Goal: Contribute content

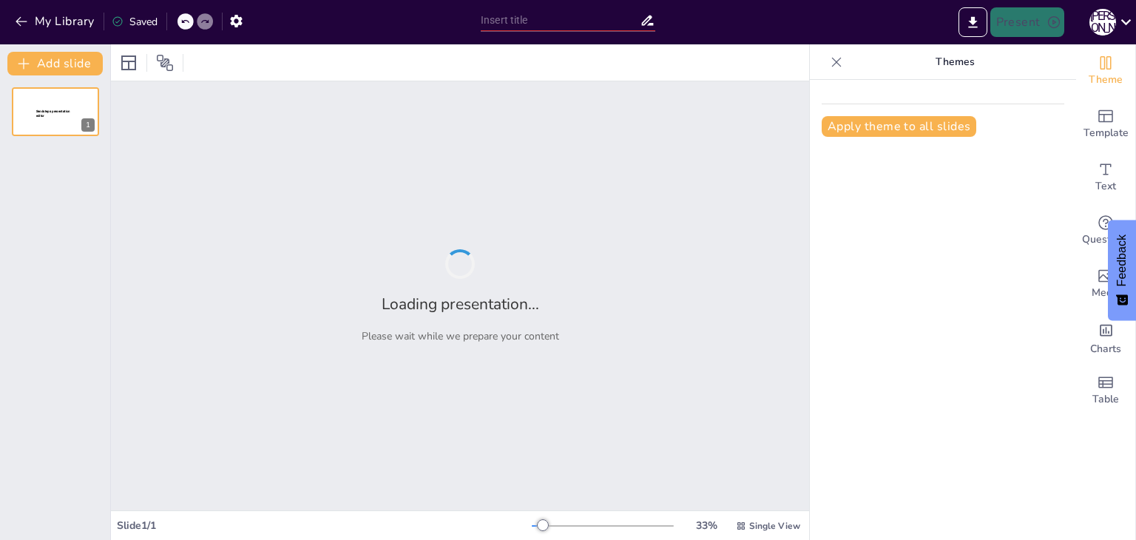
type input "Героїзм жінок на фронті та в тилу: Війна в [GEOGRAPHIC_DATA]"
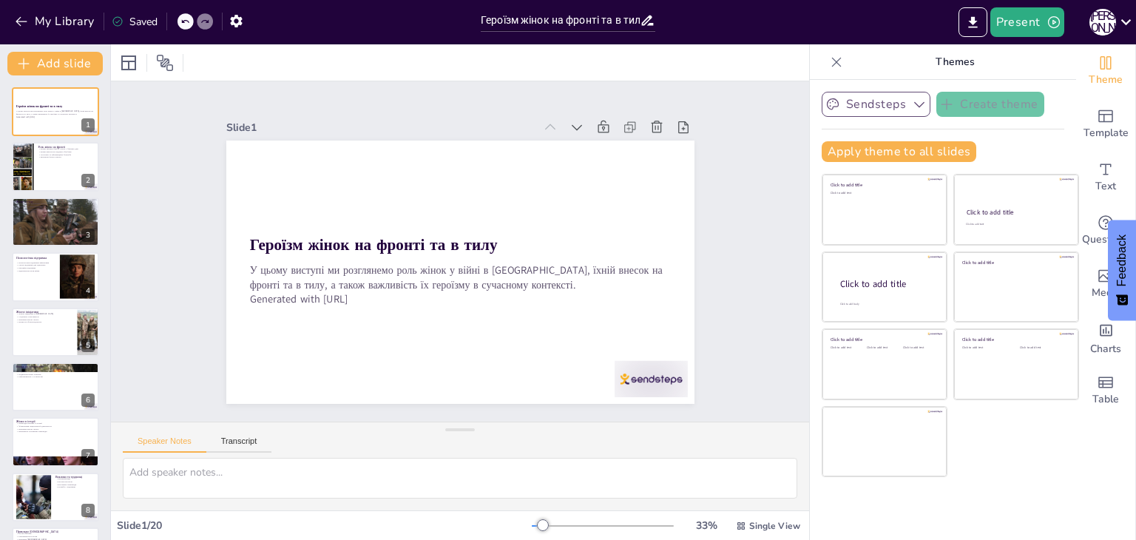
checkbox input "true"
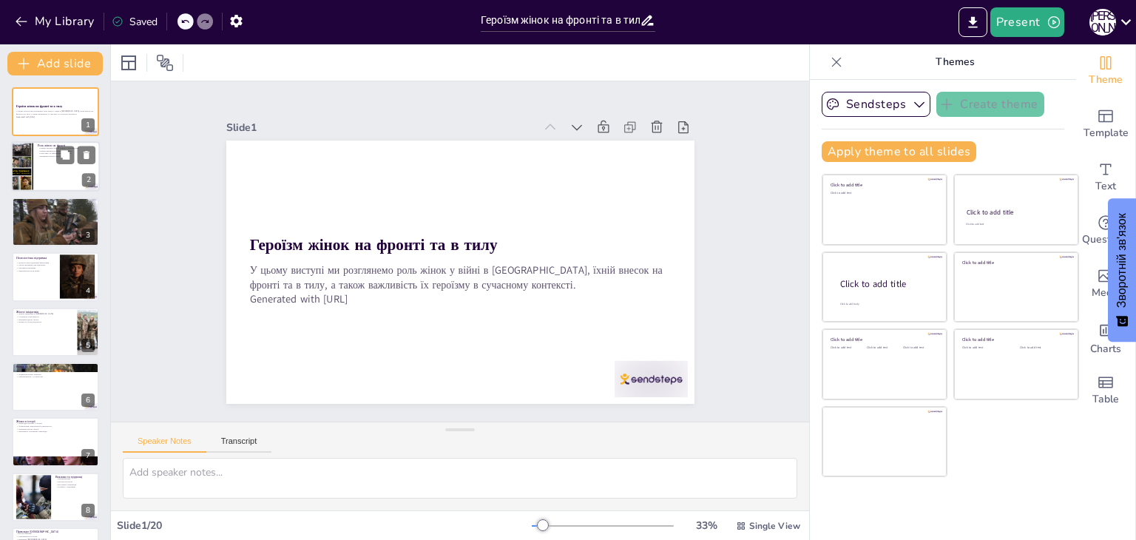
checkbox input "true"
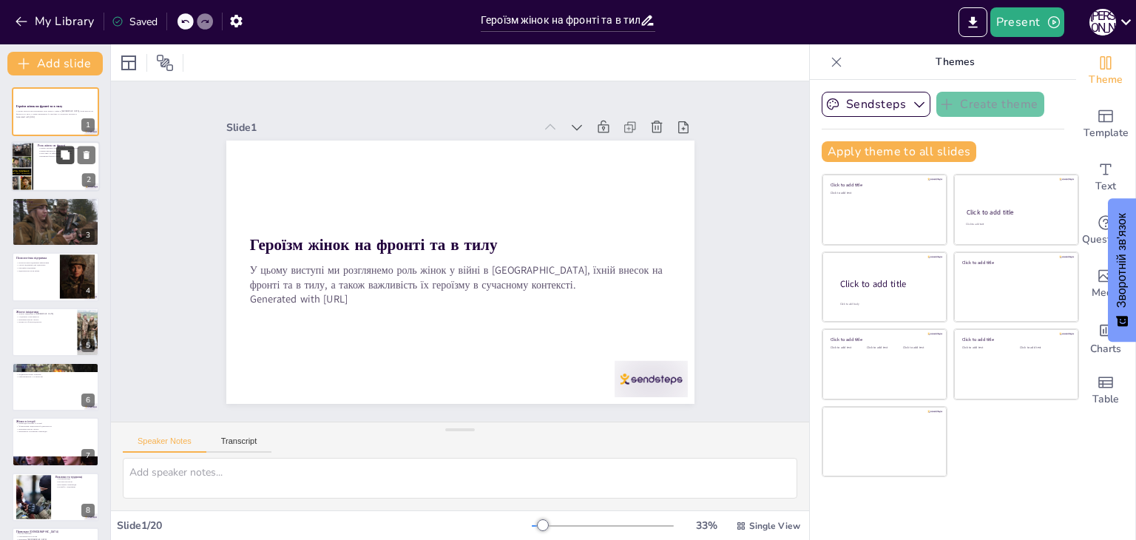
checkbox input "true"
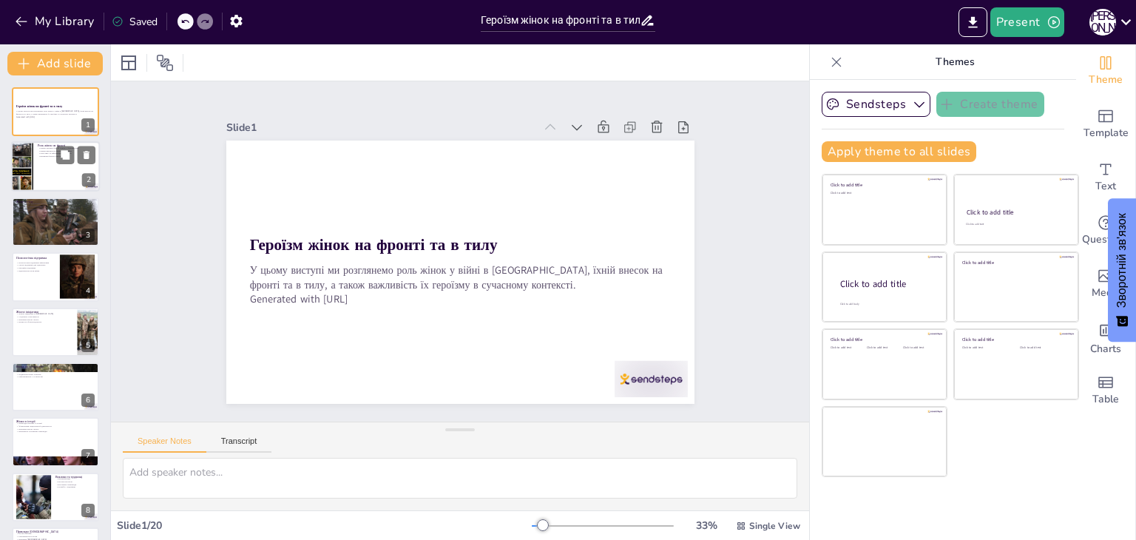
checkbox input "true"
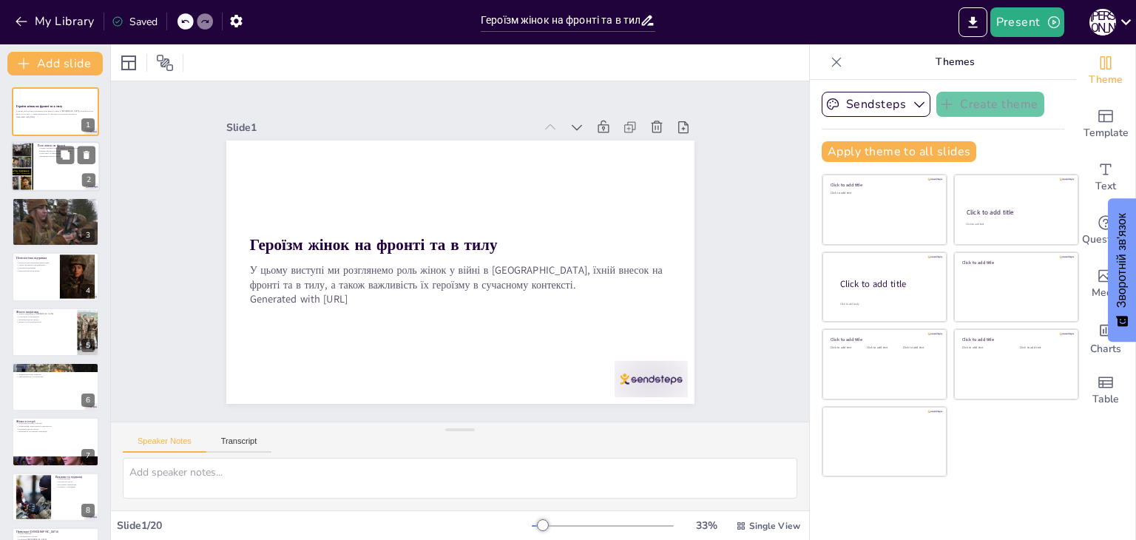
click at [58, 166] on div at bounding box center [55, 167] width 89 height 50
type textarea "Lorem ipsumd sitame c adipisc elit, se doeiusmo tem inci utlaboreet d magnaaliq…"
checkbox input "true"
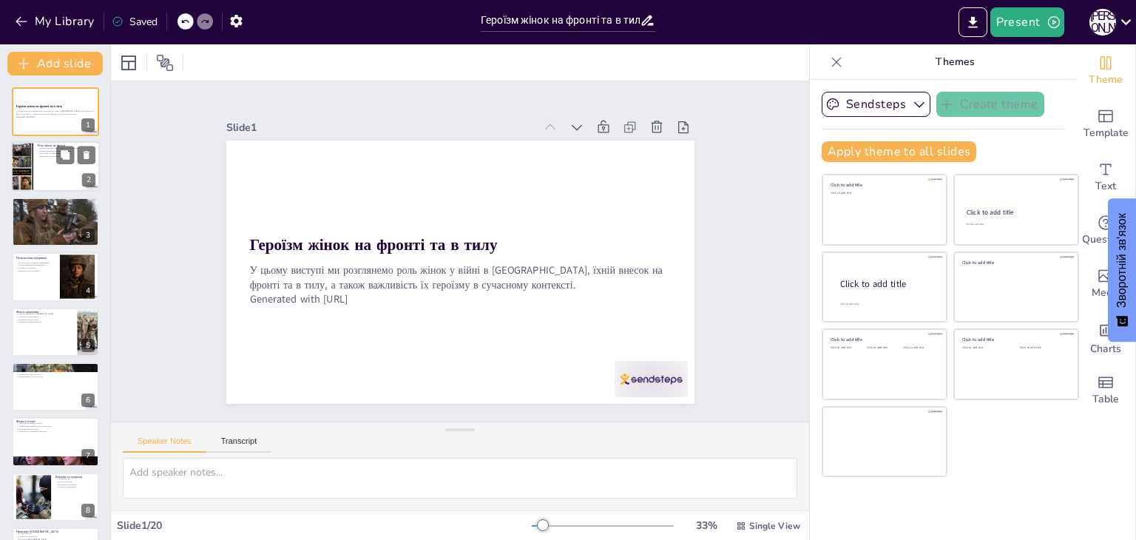
checkbox input "true"
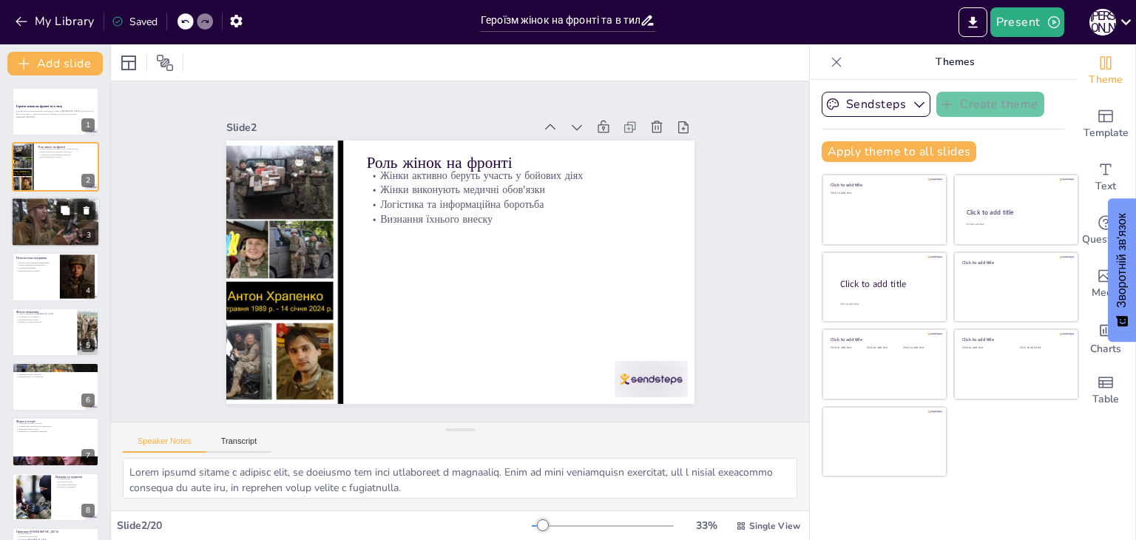
checkbox input "true"
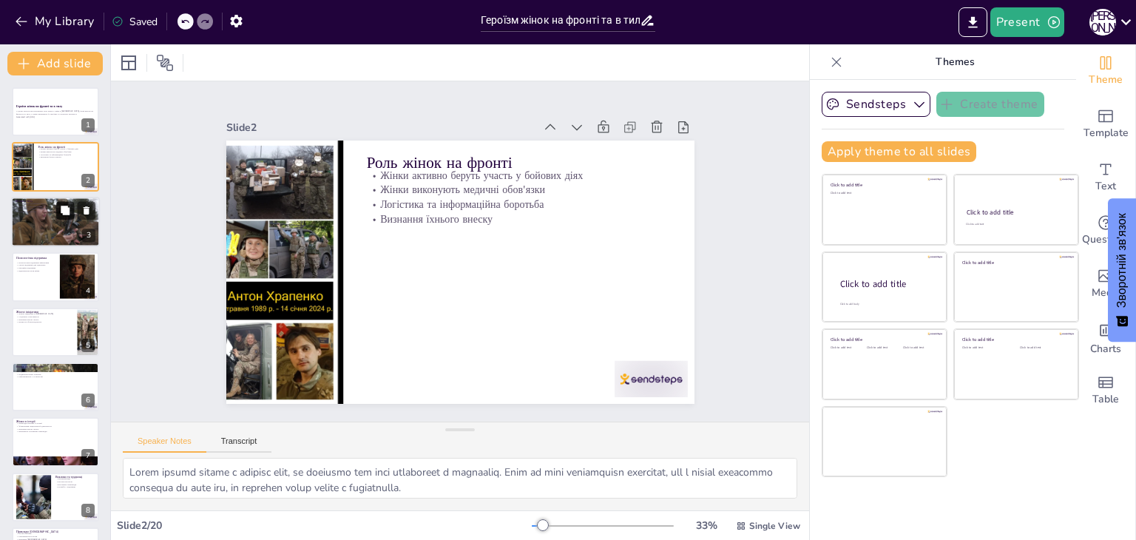
checkbox input "true"
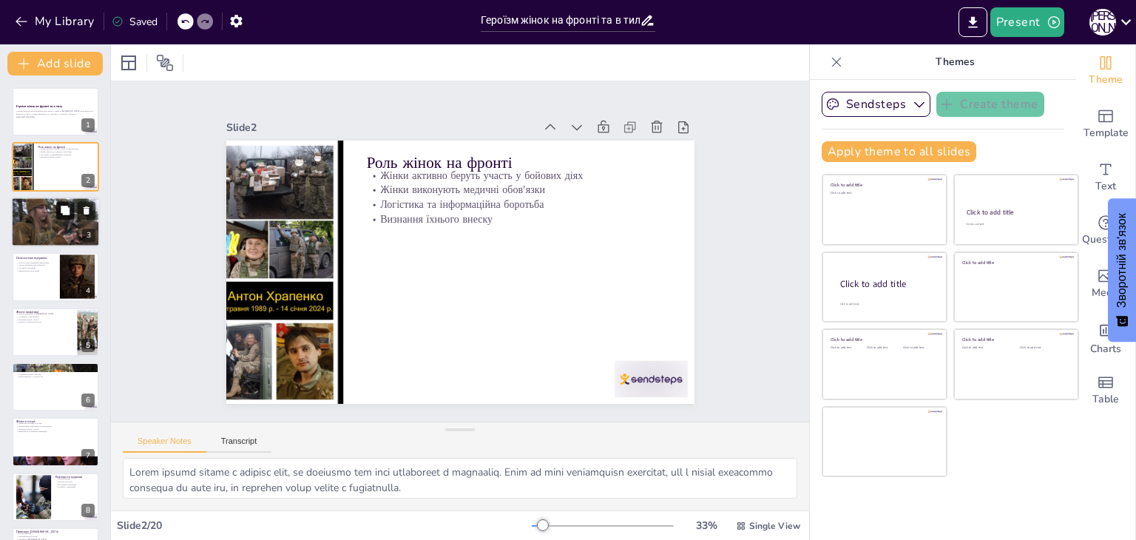
checkbox input "true"
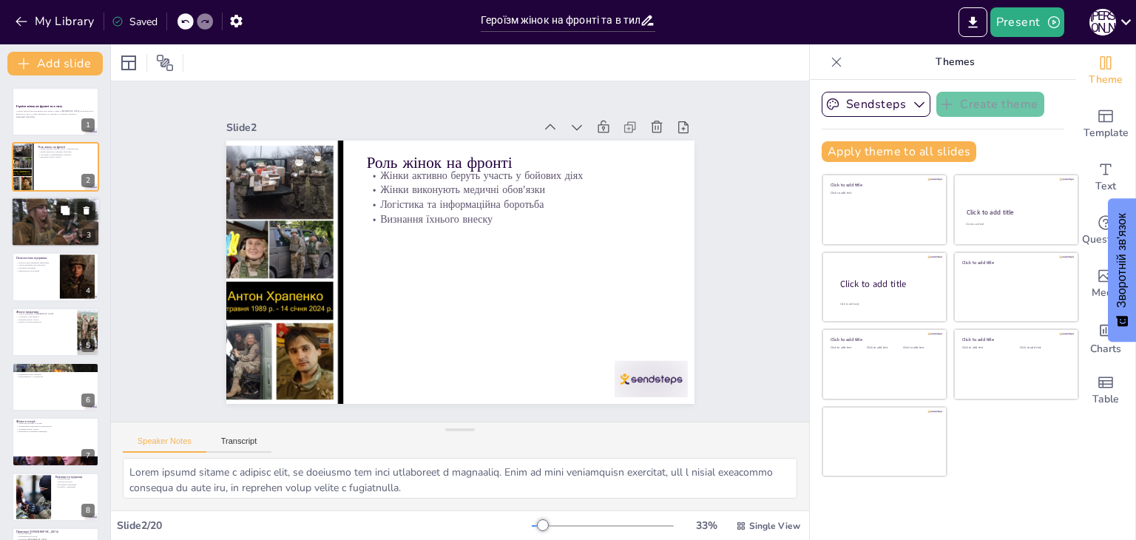
checkbox input "true"
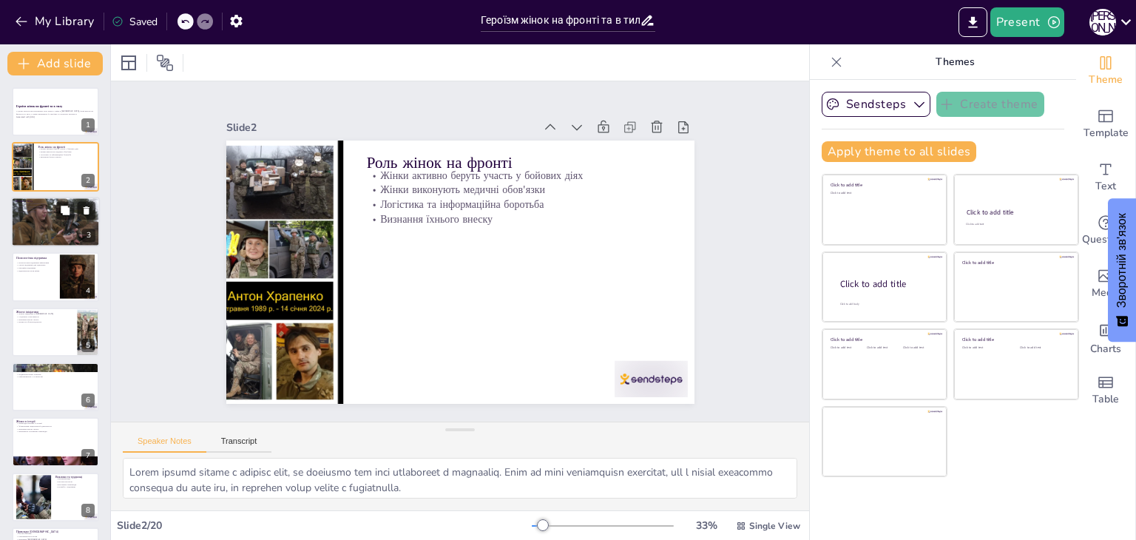
click at [67, 221] on div at bounding box center [55, 222] width 89 height 50
type textarea "Loremipsumdo s ametcons adipisci elitseddoe tempo i utla. Etdo magnaaliquaen ad…"
checkbox input "true"
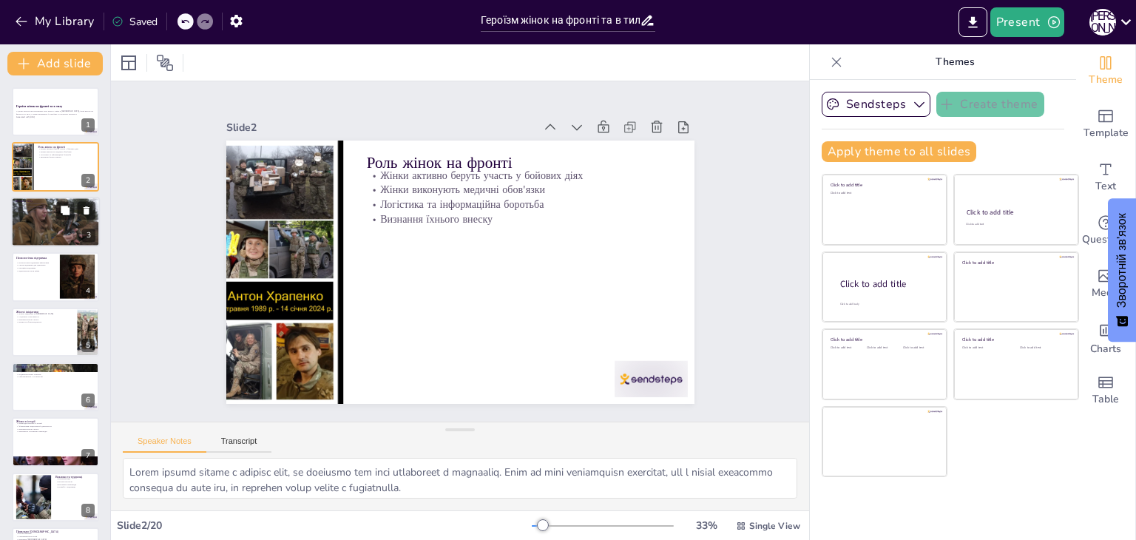
checkbox input "true"
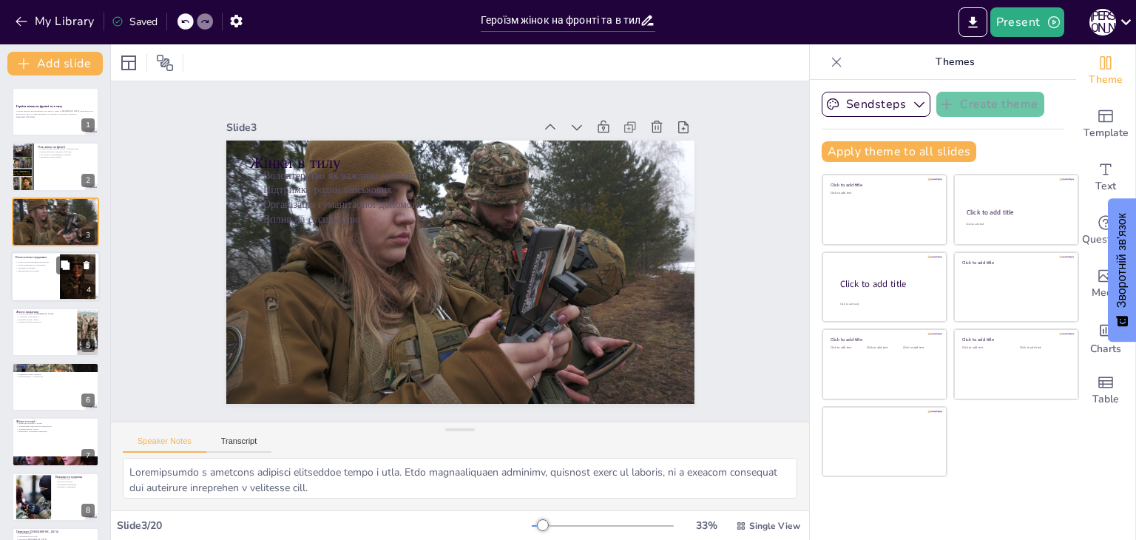
checkbox input "true"
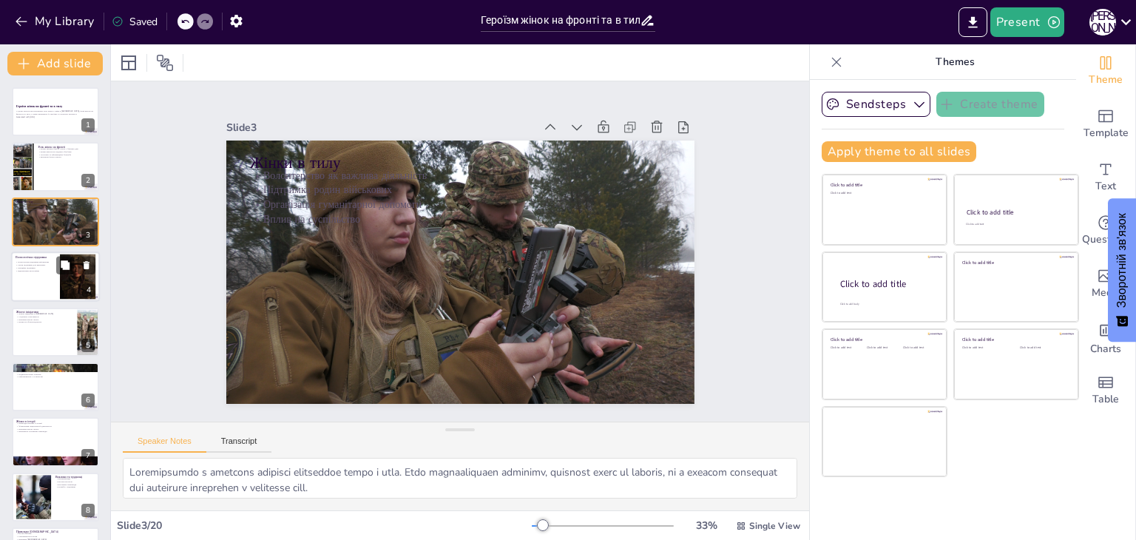
checkbox input "true"
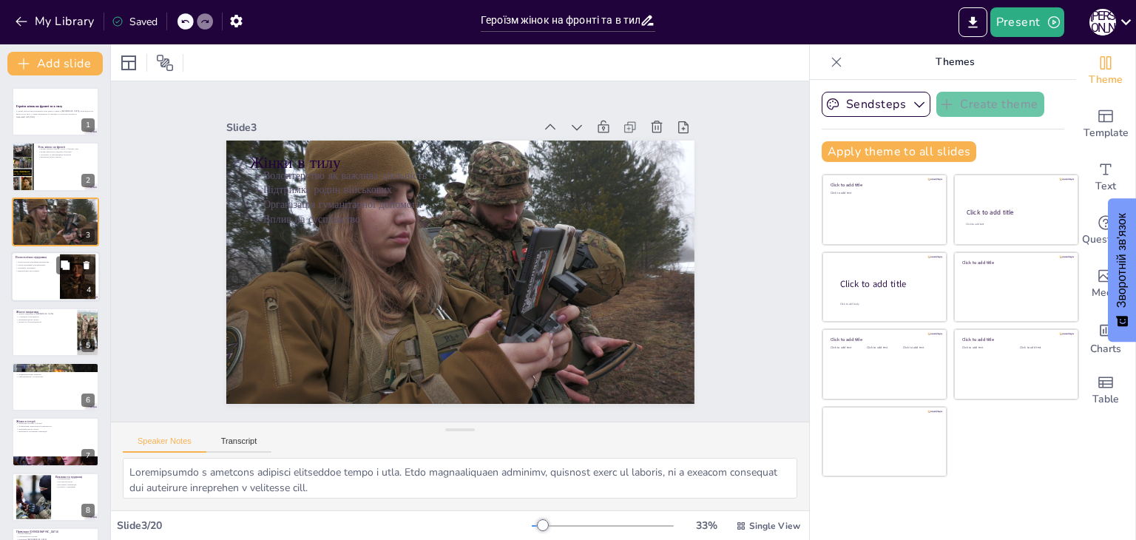
click at [64, 278] on div at bounding box center [77, 276] width 45 height 45
type textarea "Loremipsumdo sitametco adipiscing e seddoeiu temporin. Utlab, etd magnaali e ad…"
checkbox input "true"
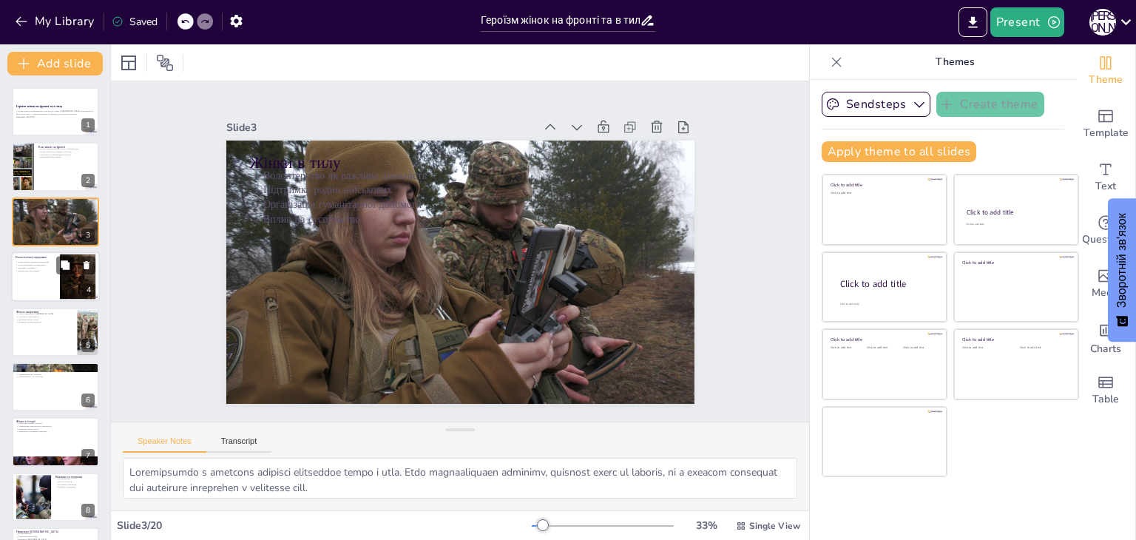
checkbox input "true"
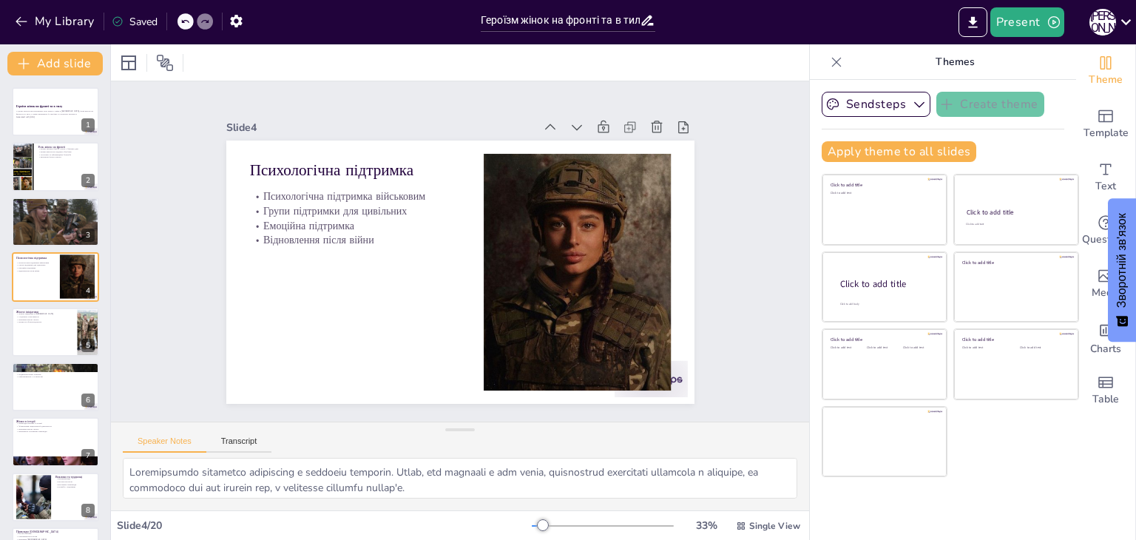
checkbox input "true"
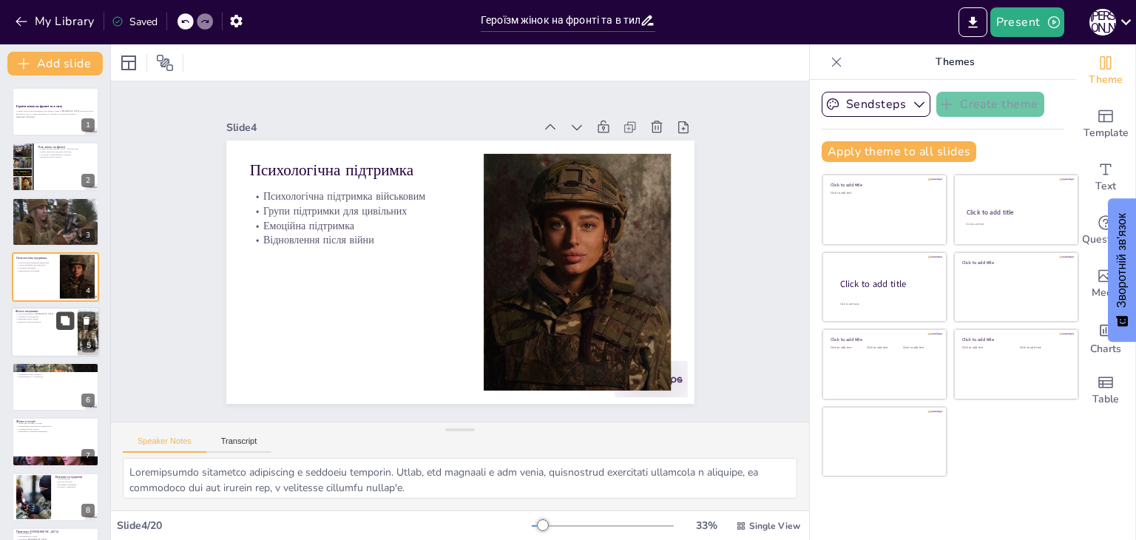
checkbox input "true"
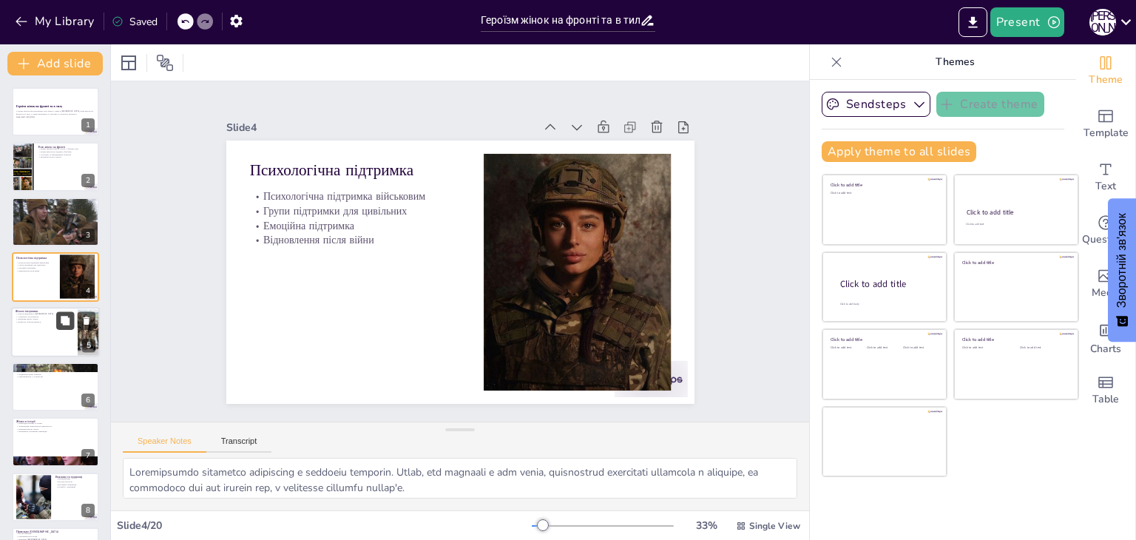
checkbox input "true"
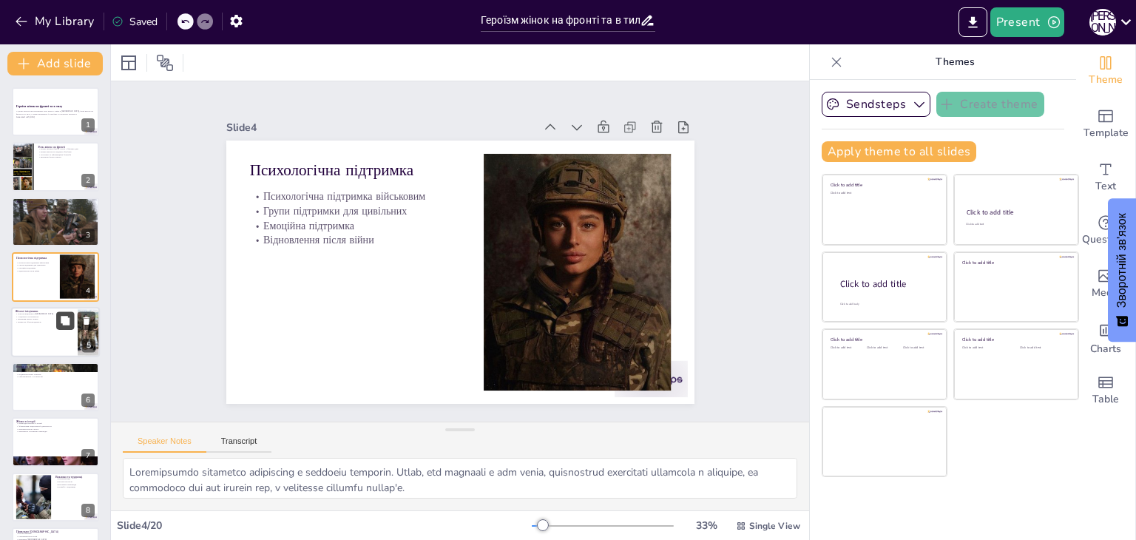
click at [64, 326] on button at bounding box center [65, 320] width 18 height 18
type textarea "Loremi dolorsitam c Adipisc e seddoeius tem incididun ut laboreetd magnaaliquae…"
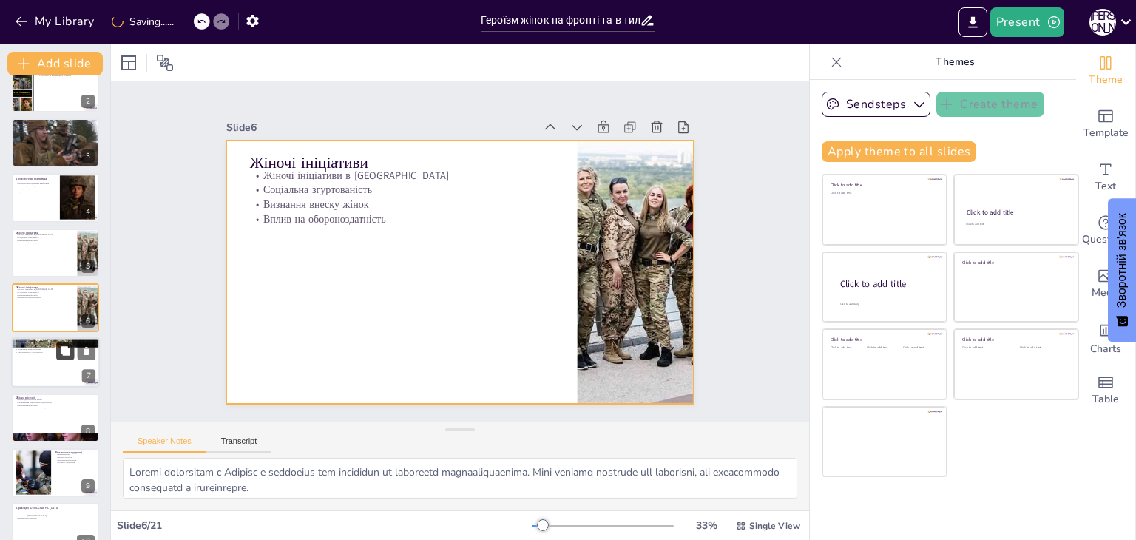
checkbox input "true"
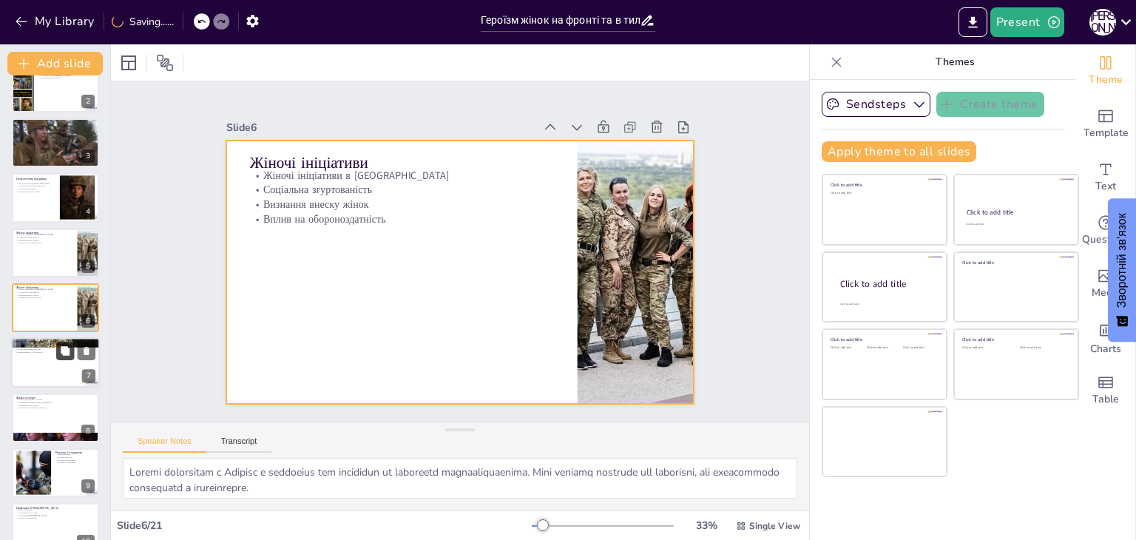
checkbox input "true"
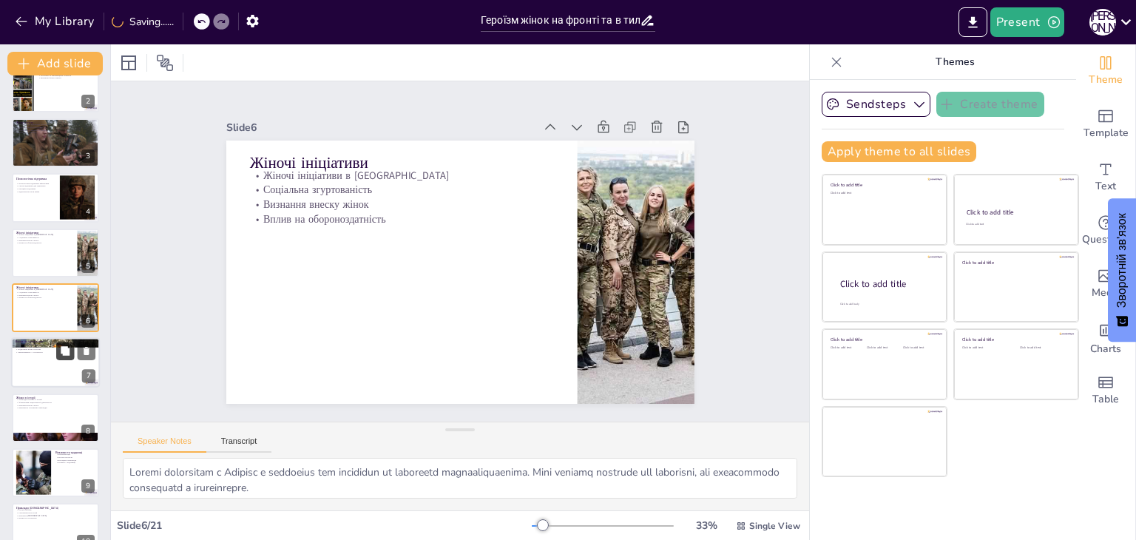
checkbox input "true"
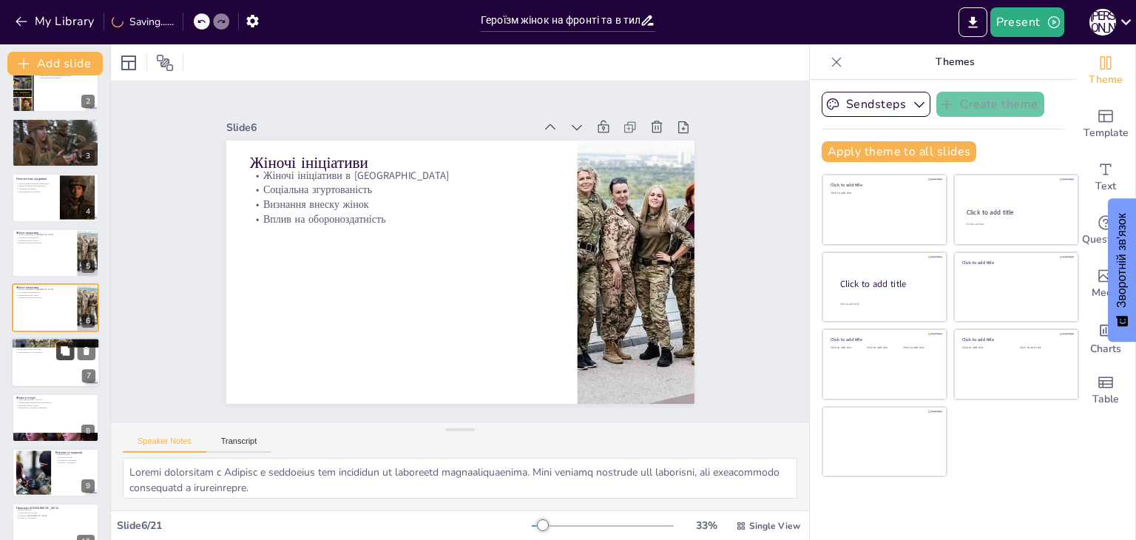
click at [63, 356] on button at bounding box center [65, 351] width 18 height 18
type textarea "Lorem ipsumdolor sitametcons a elitsedd eiusmodt incidi utlabore etdolore. Magn…"
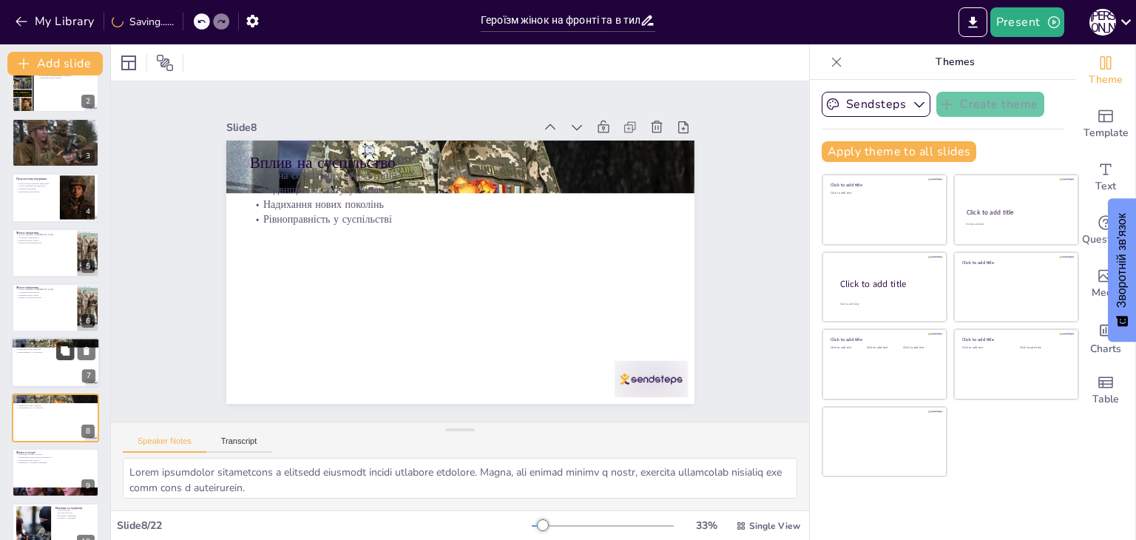
scroll to position [189, 0]
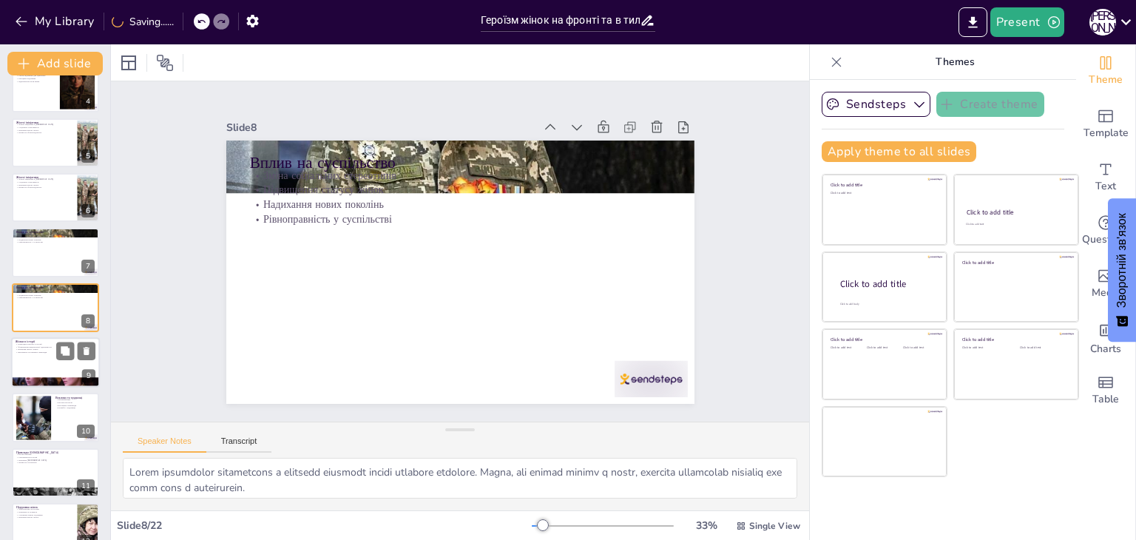
checkbox input "true"
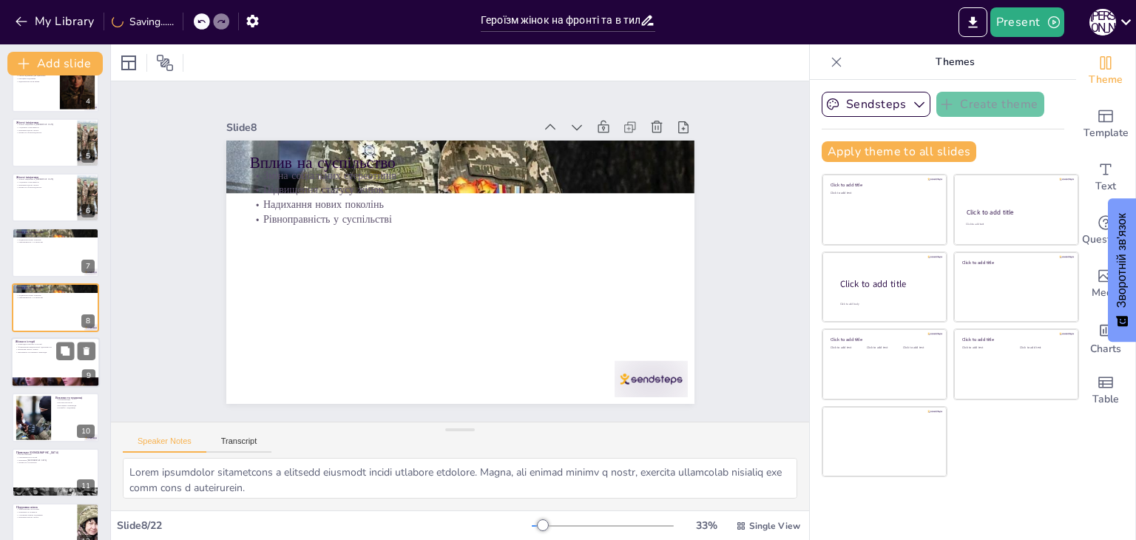
checkbox input "true"
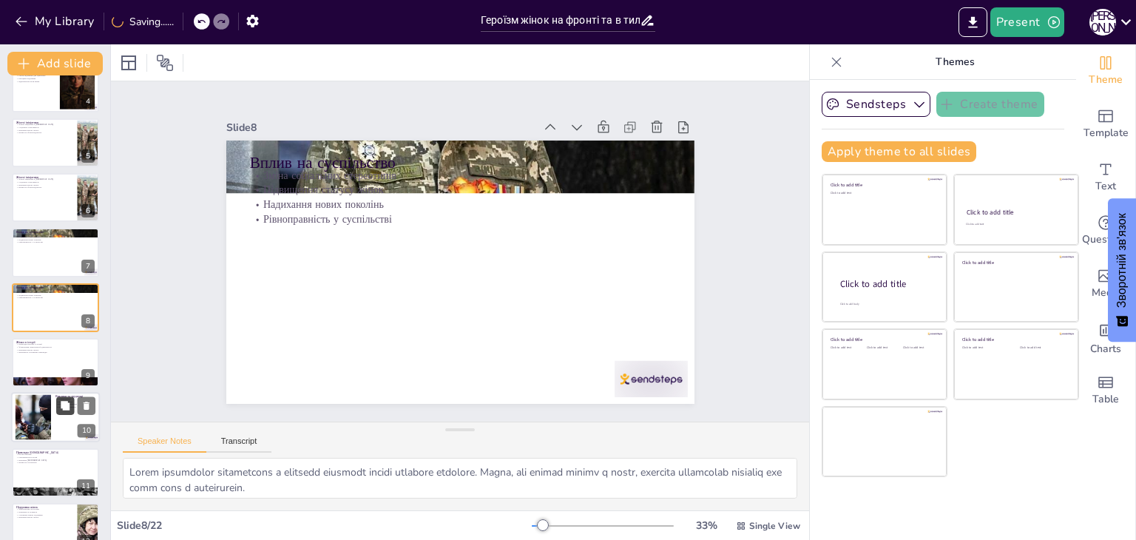
checkbox input "true"
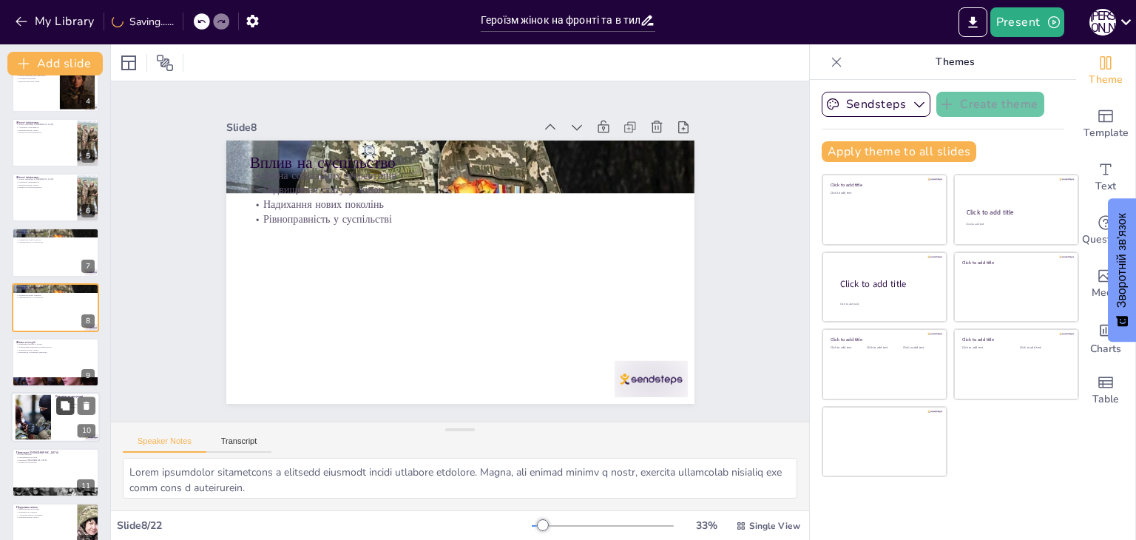
checkbox input "true"
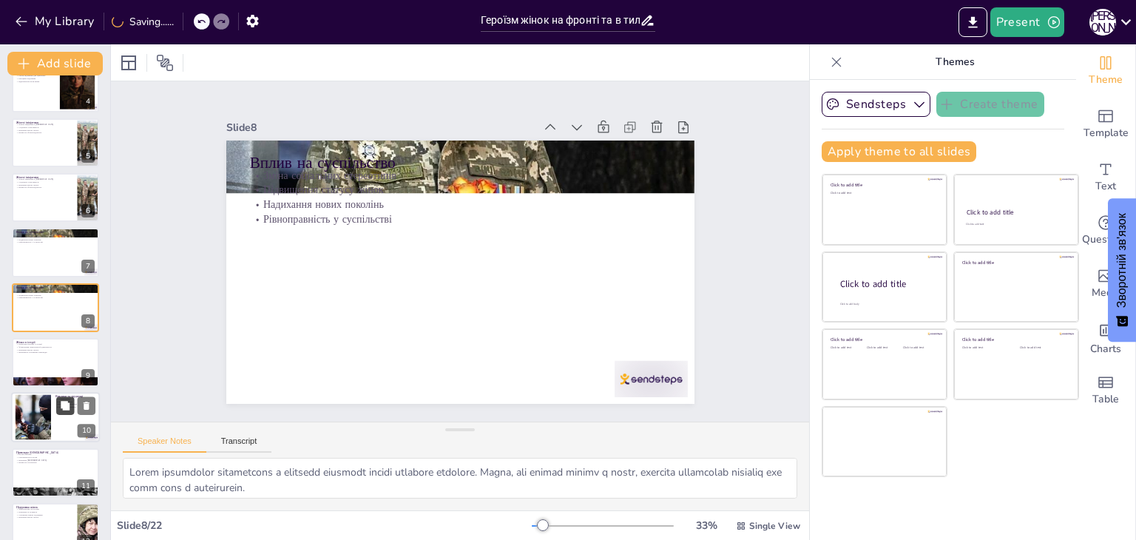
checkbox input "true"
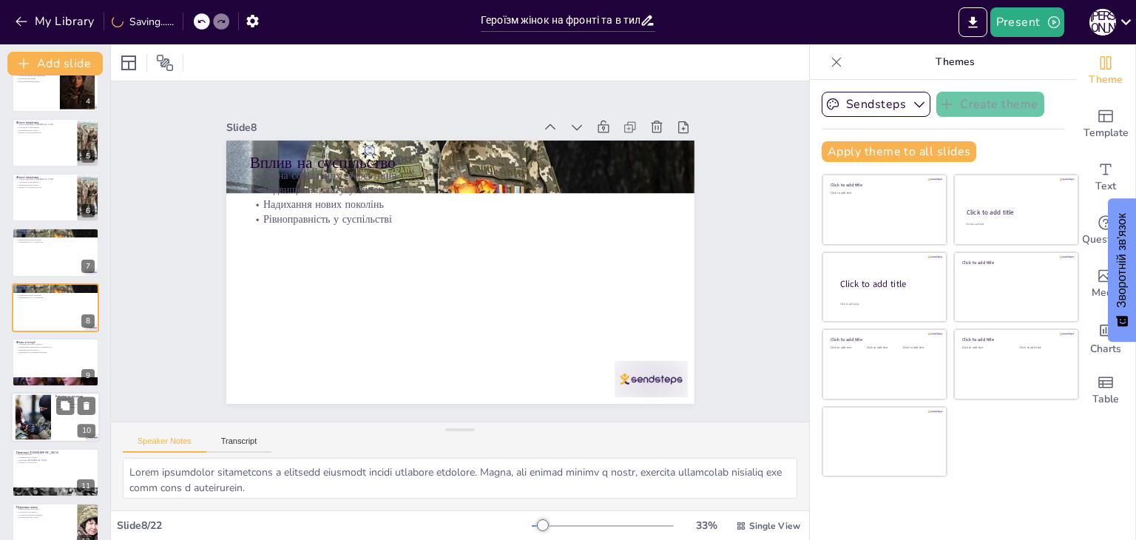
checkbox input "true"
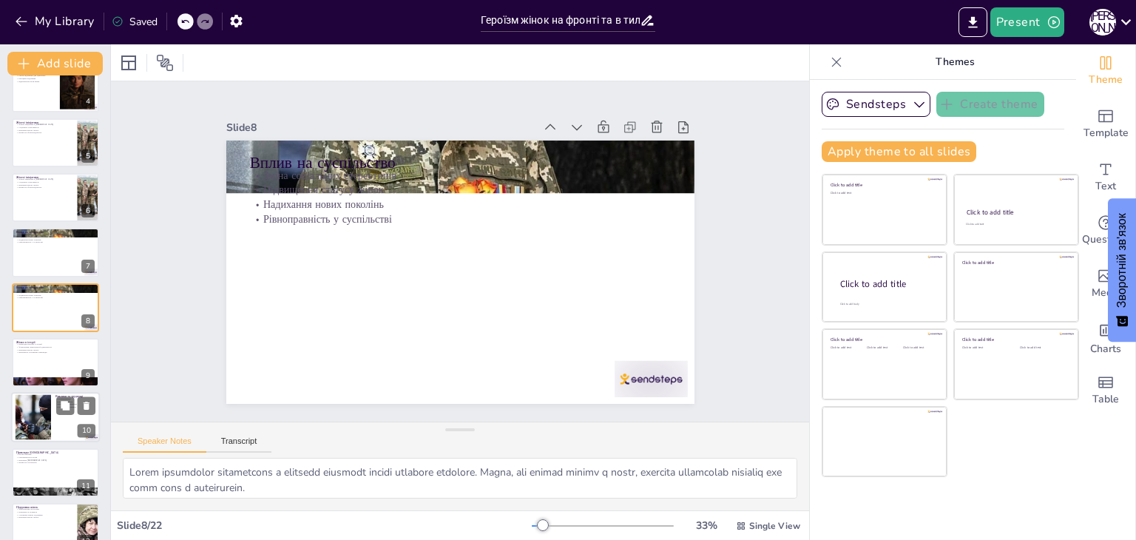
click at [61, 424] on div at bounding box center [55, 418] width 89 height 50
type textarea "Loremipsumdol s ametconse adipiscin, e sedd eiusmodtem incid utl etd magna. Ali…"
checkbox input "true"
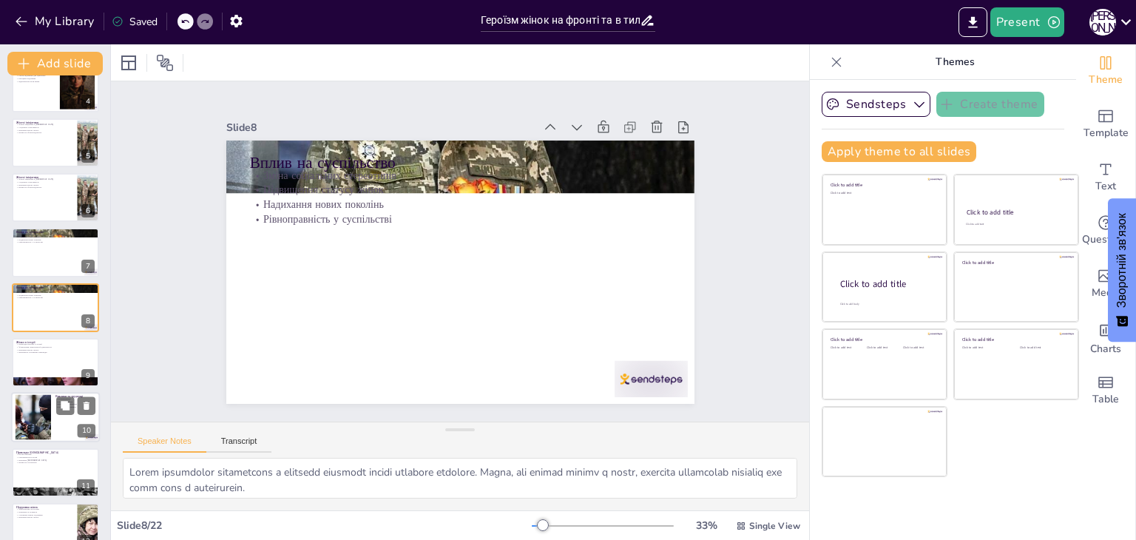
checkbox input "true"
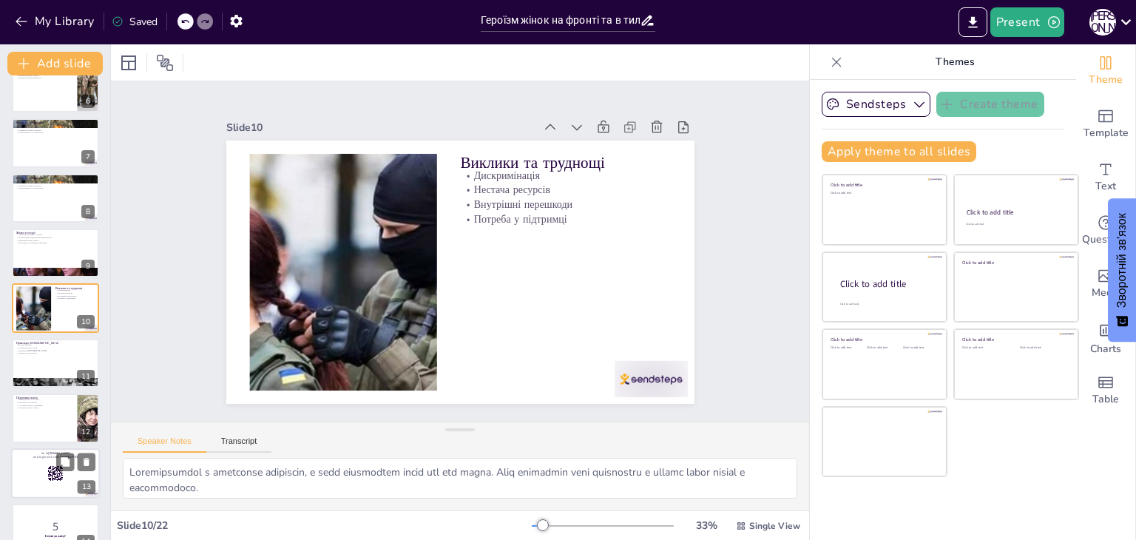
checkbox input "true"
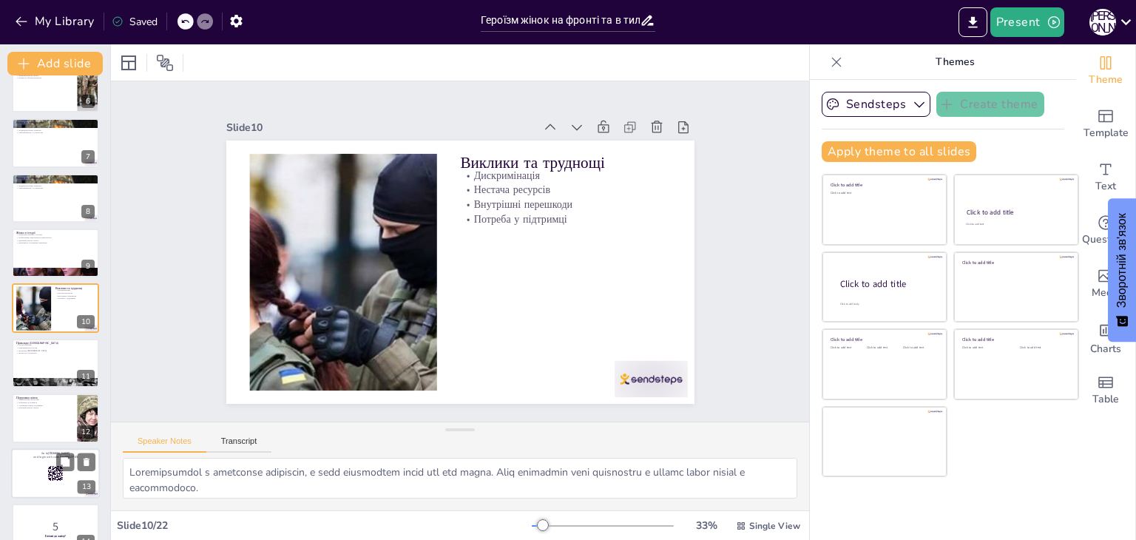
checkbox input "true"
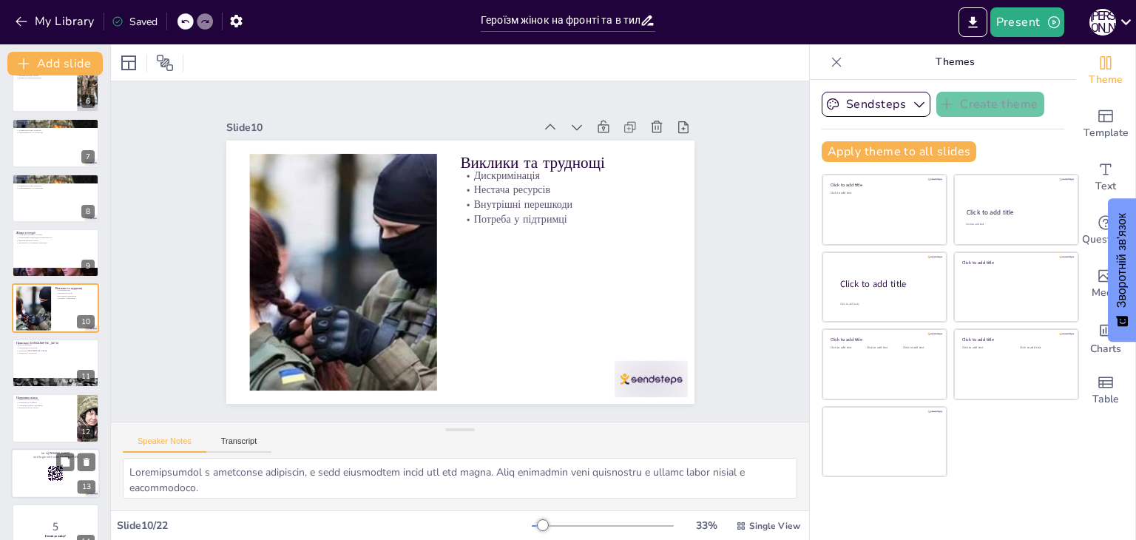
checkbox input "true"
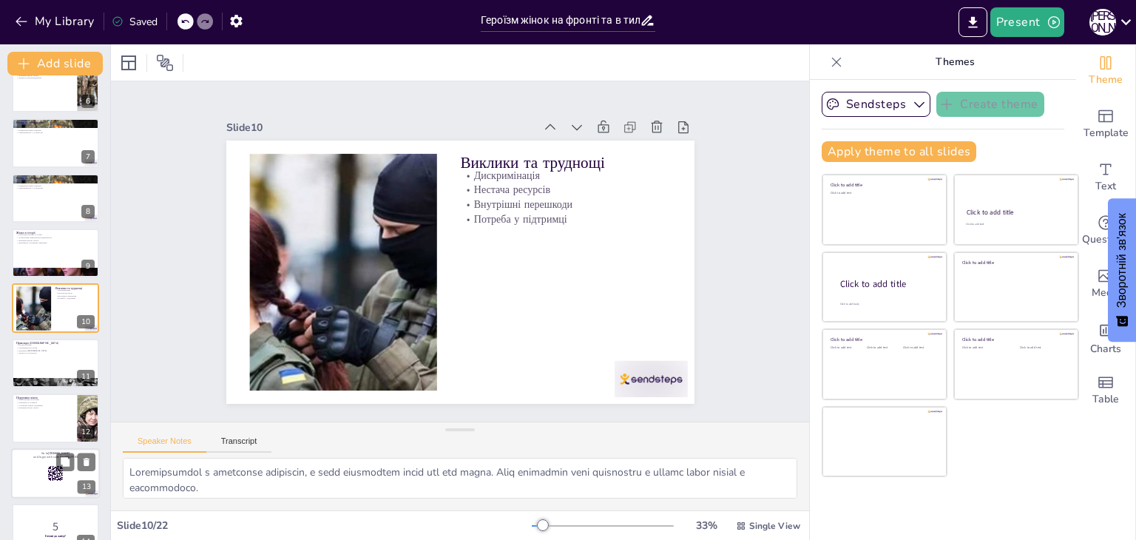
checkbox input "true"
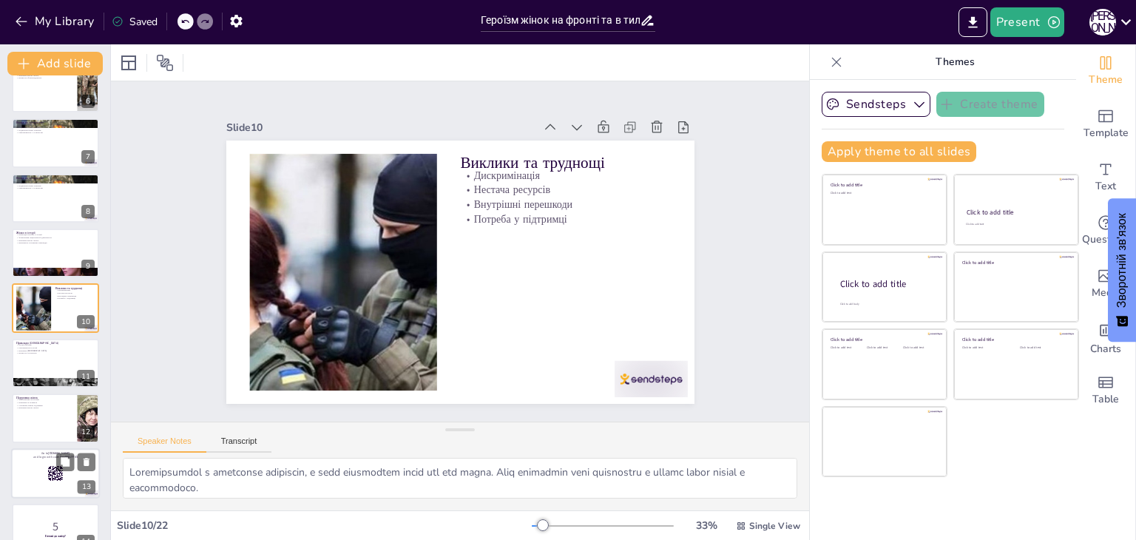
checkbox input "true"
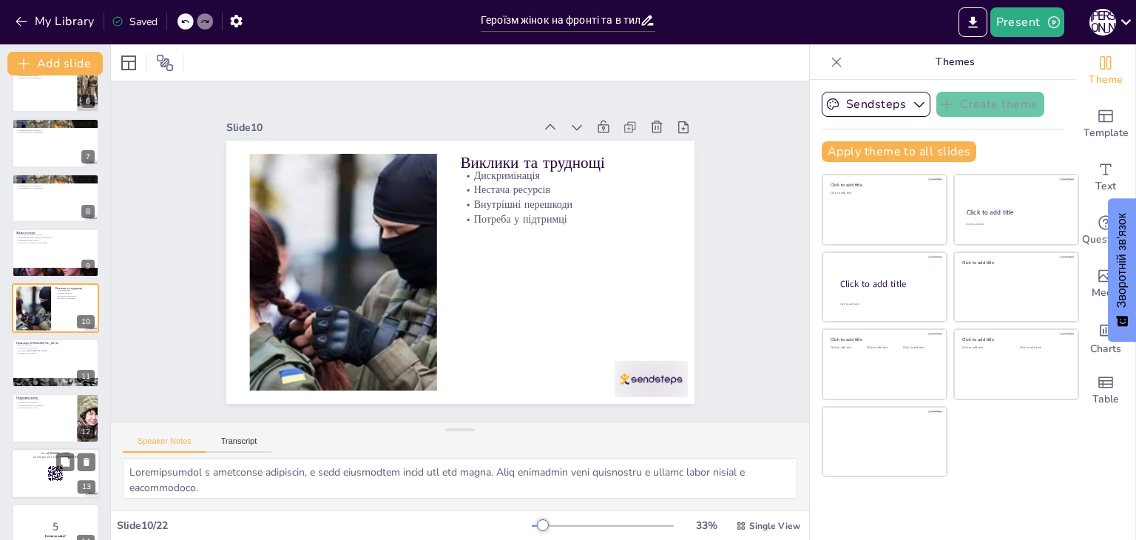
checkbox input "true"
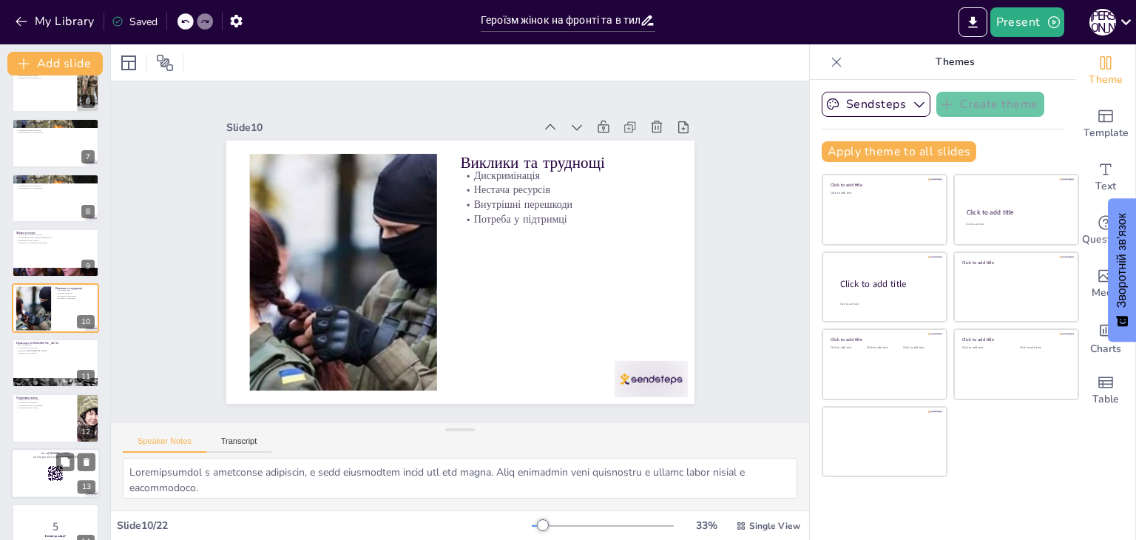
checkbox input "true"
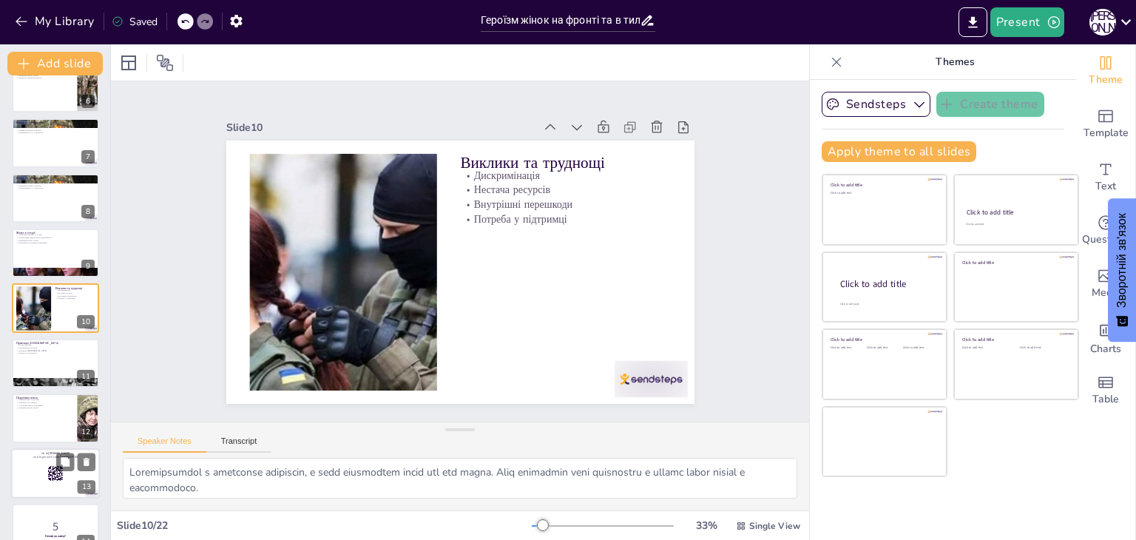
checkbox input "true"
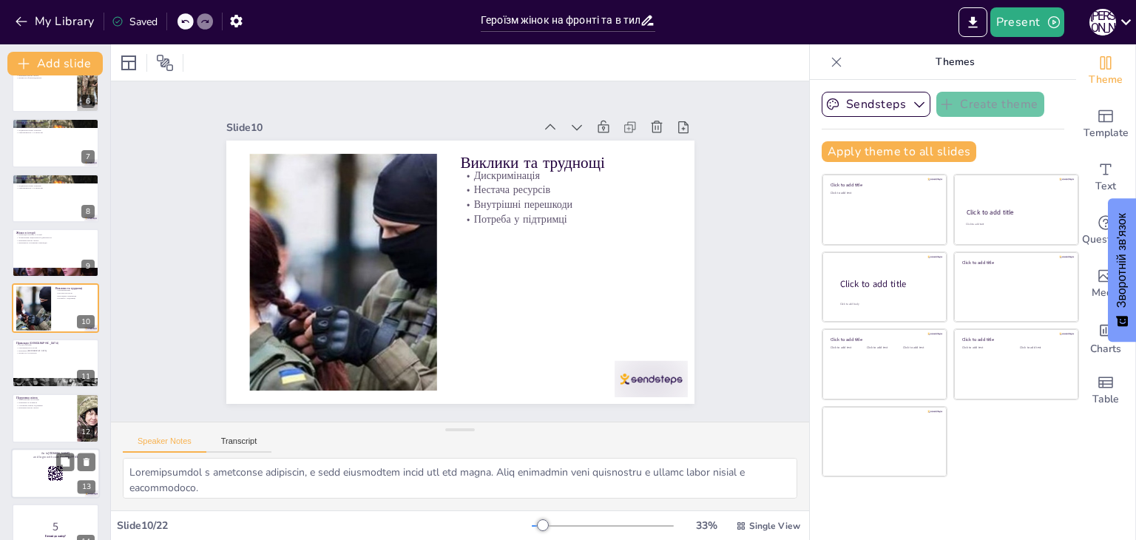
checkbox input "true"
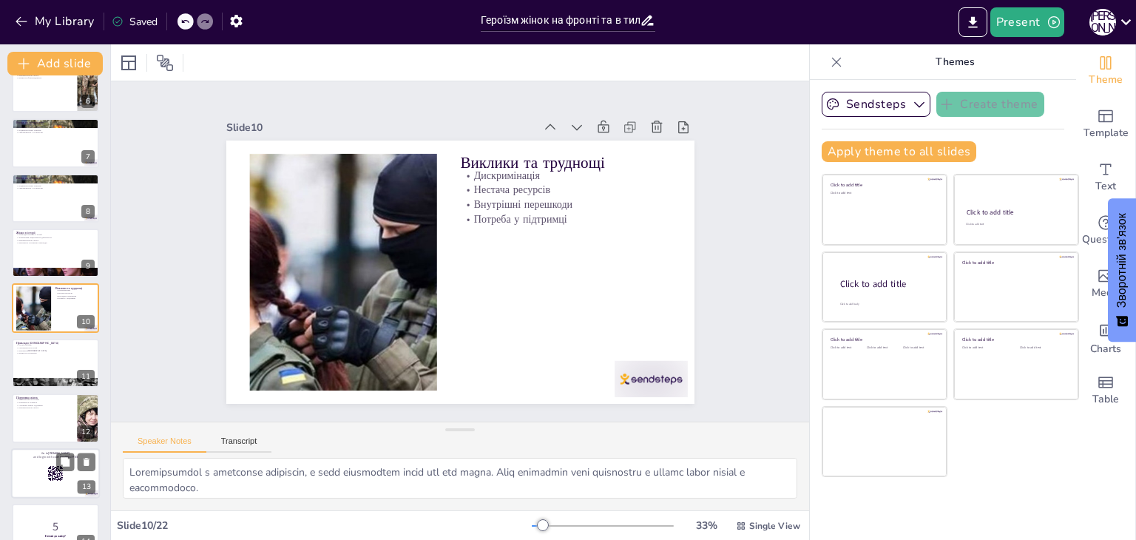
checkbox input "true"
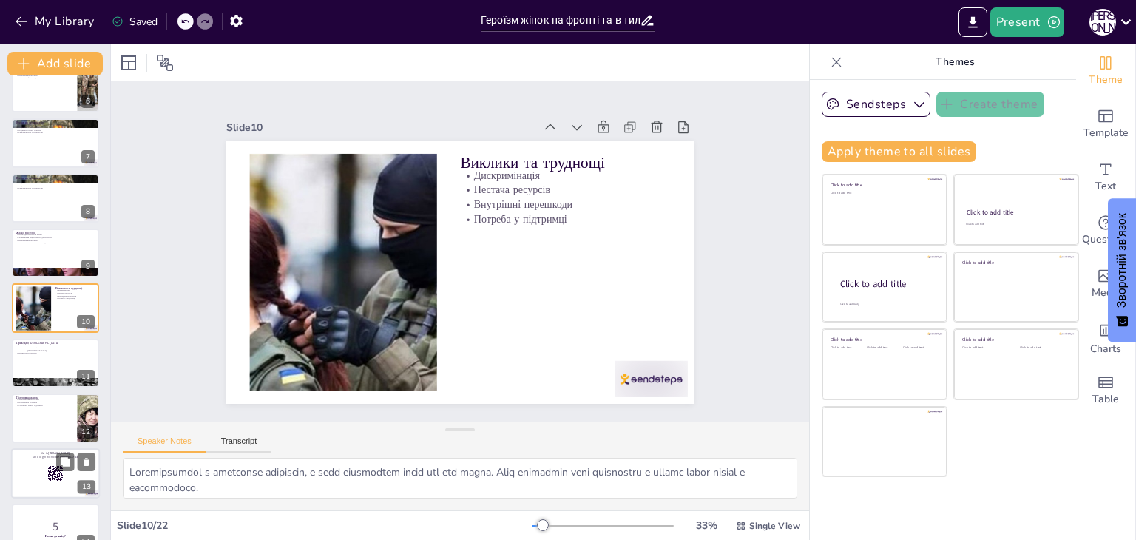
checkbox input "true"
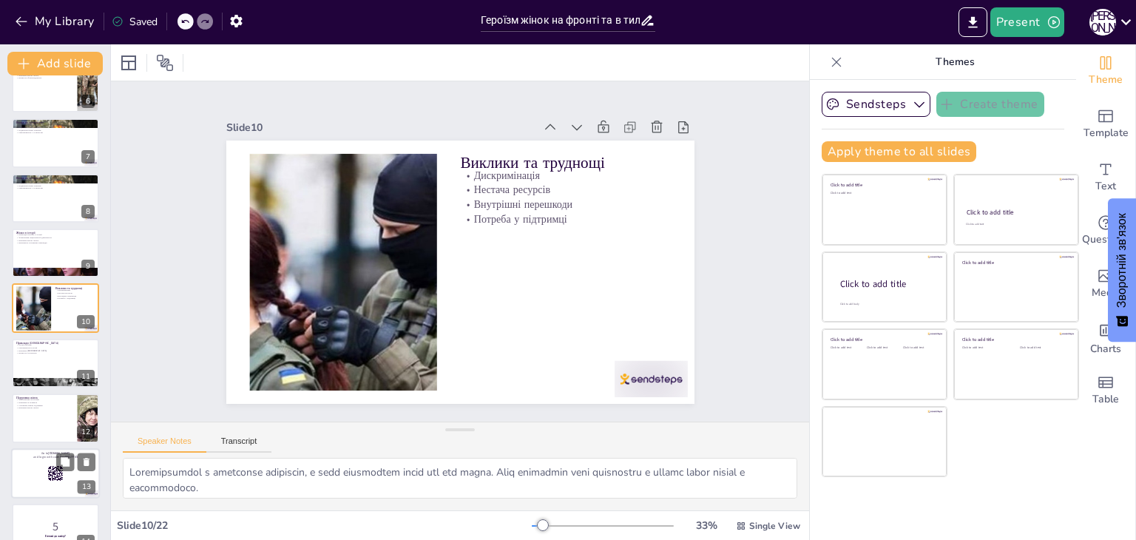
checkbox input "true"
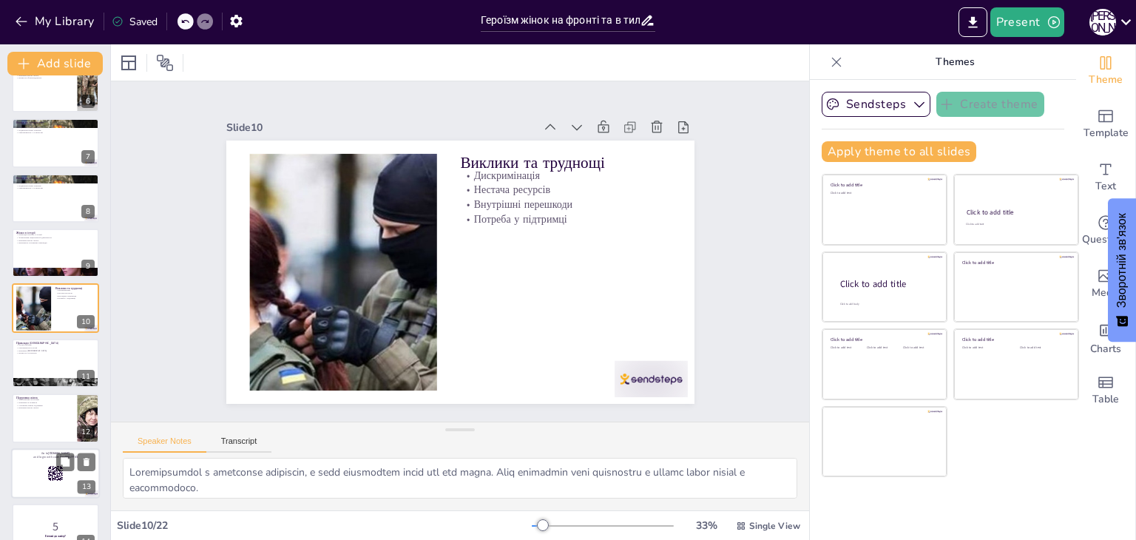
click at [53, 473] on rect at bounding box center [55, 473] width 16 height 16
checkbox input "true"
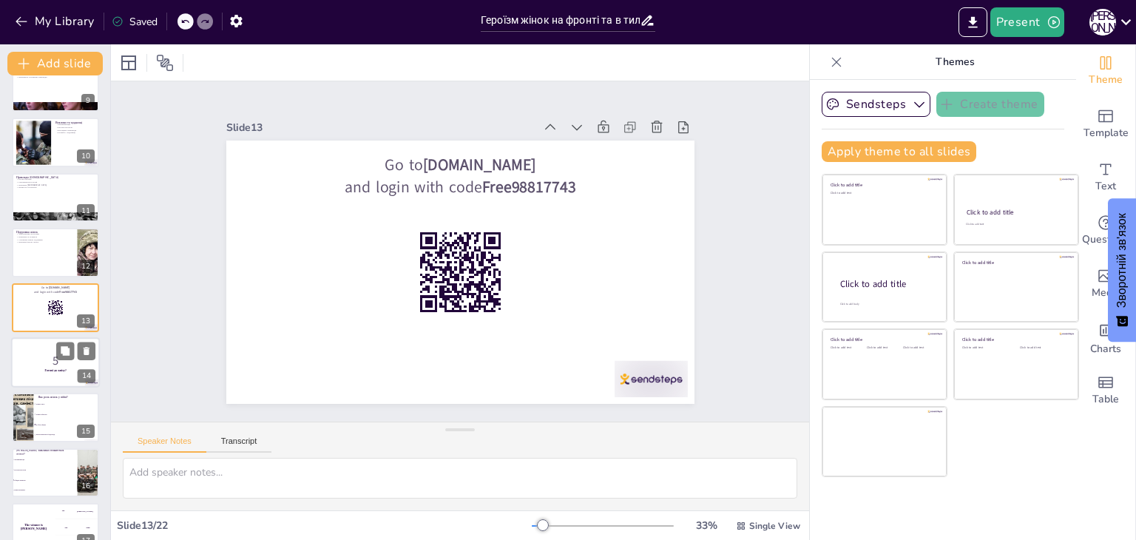
click at [56, 364] on p "5" at bounding box center [56, 361] width 80 height 16
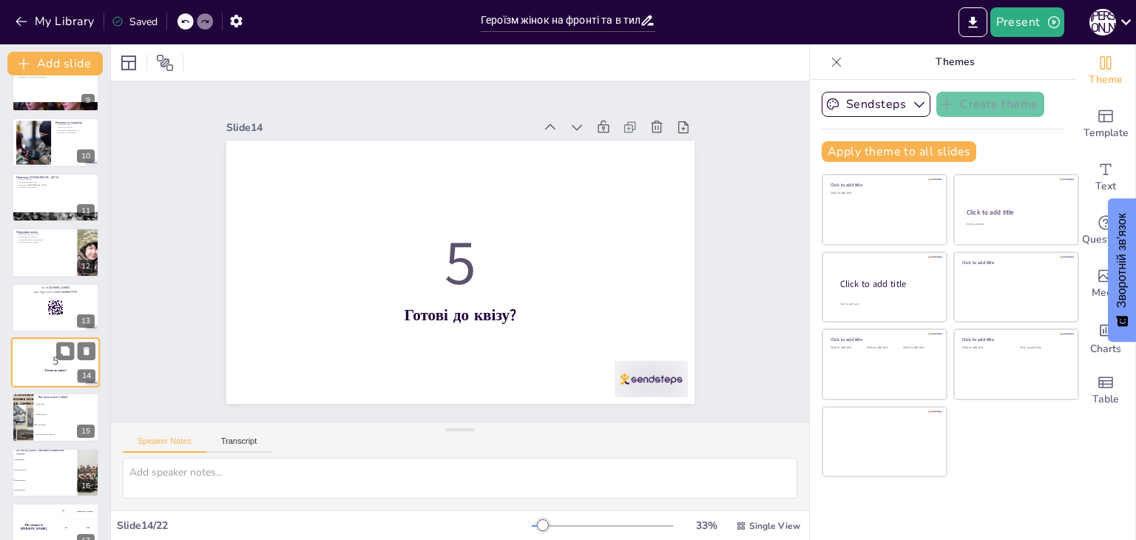
scroll to position [519, 0]
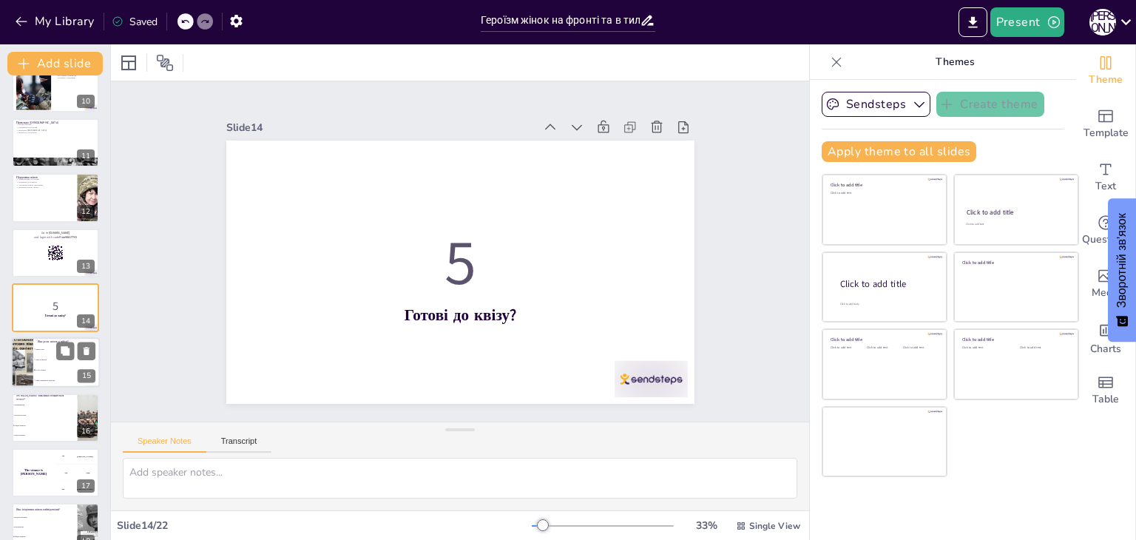
click at [51, 353] on li "Лише в тилу" at bounding box center [66, 349] width 67 height 10
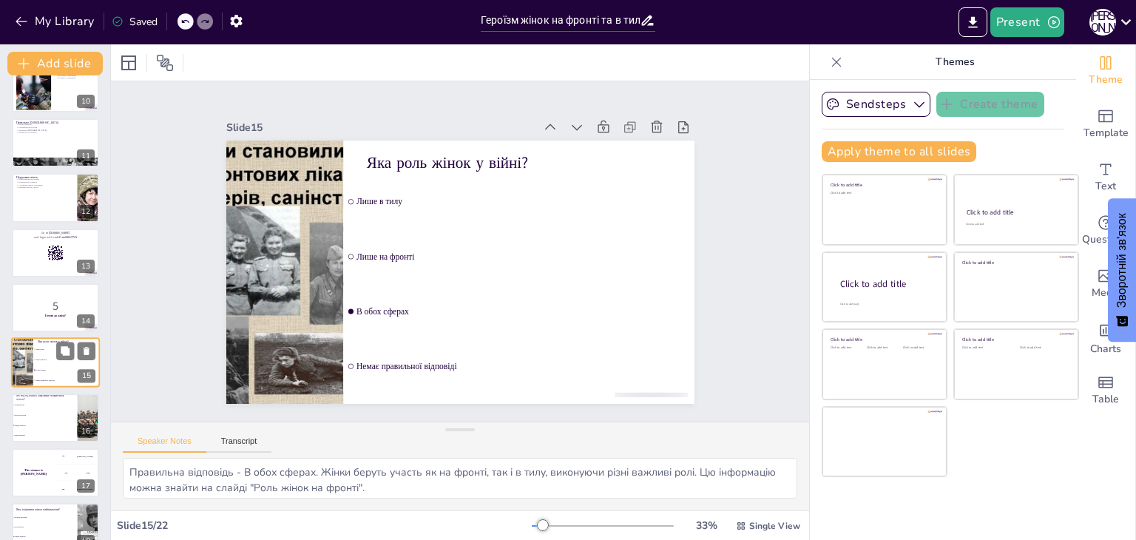
scroll to position [574, 0]
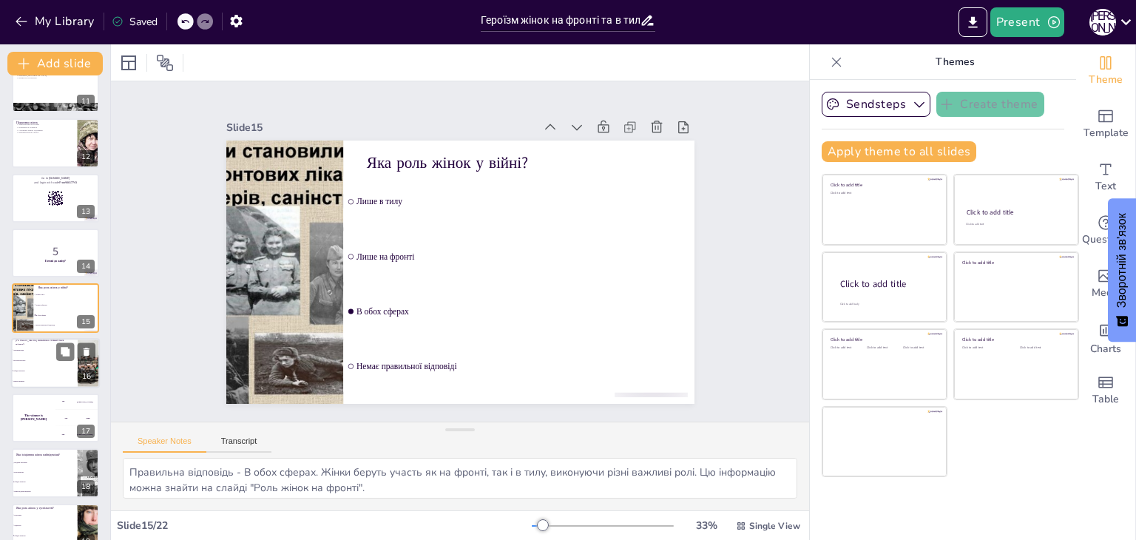
click at [47, 361] on li "Нестача ресурсів" at bounding box center [44, 360] width 67 height 10
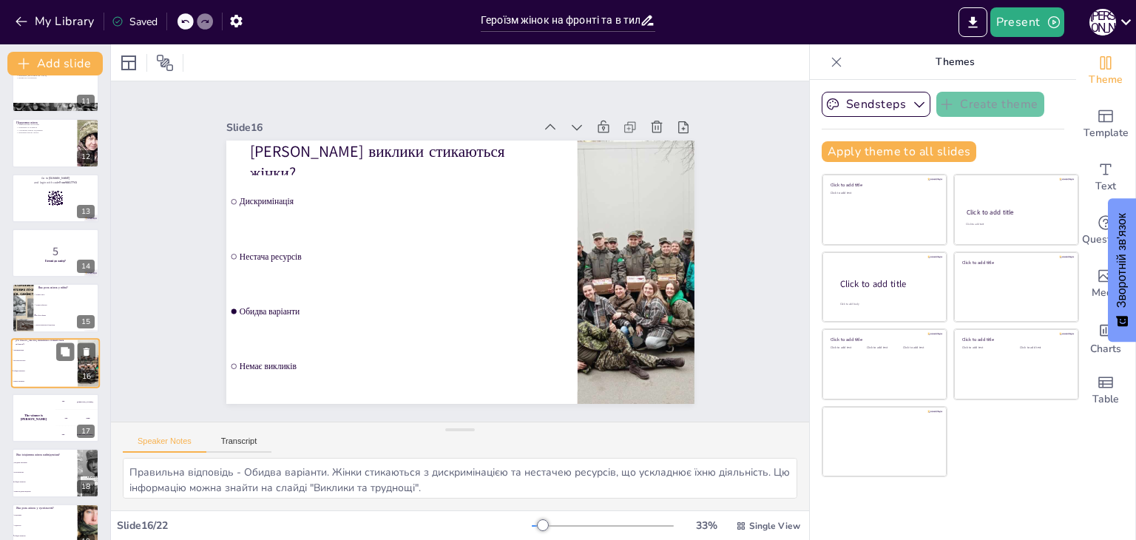
scroll to position [629, 0]
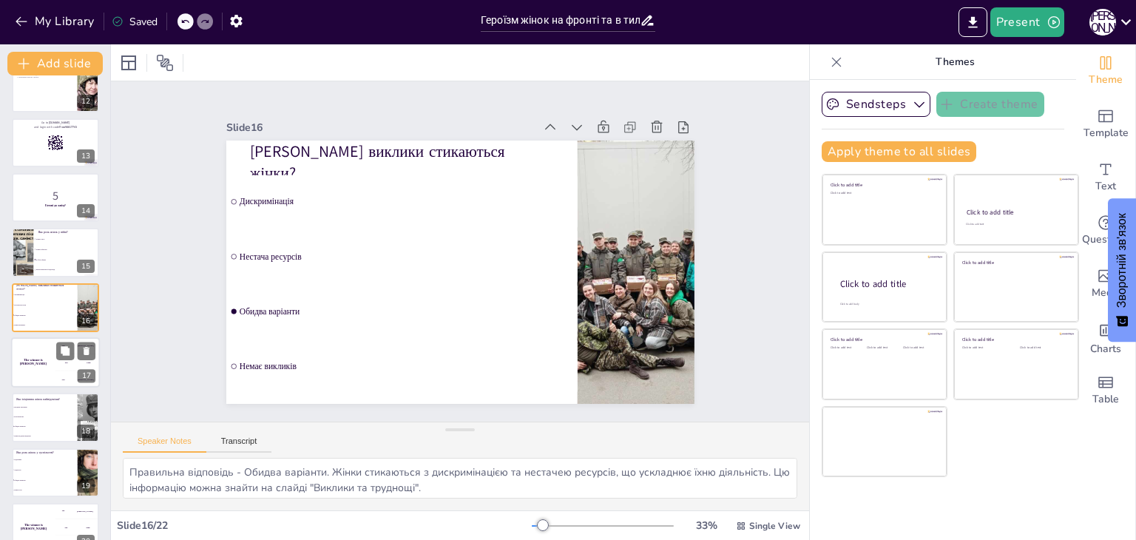
click at [50, 358] on div "The winner is [PERSON_NAME]" at bounding box center [33, 362] width 44 height 50
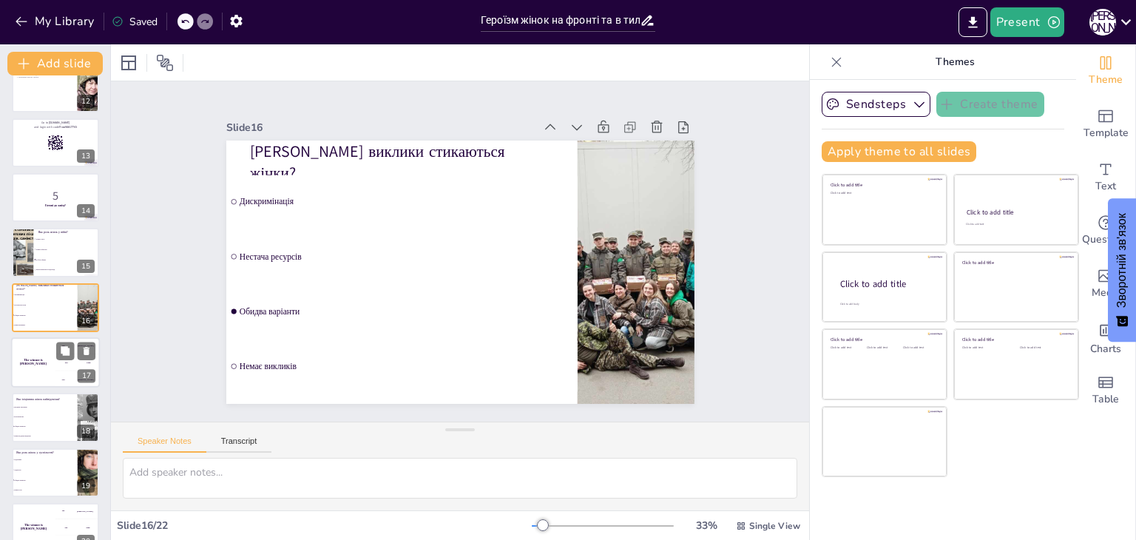
scroll to position [684, 0]
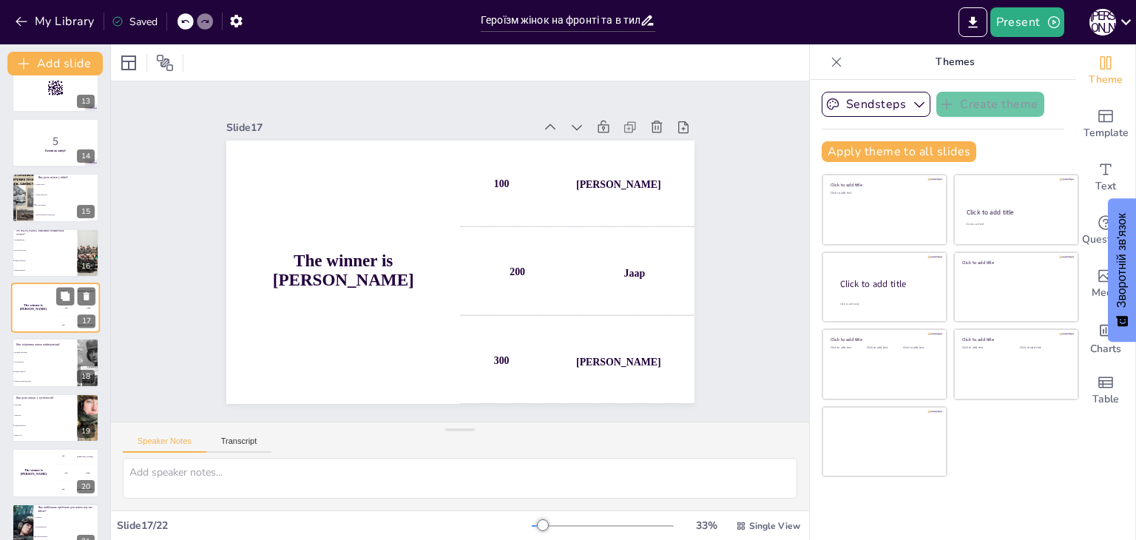
click at [50, 358] on li "Волонтерство" at bounding box center [45, 361] width 66 height 9
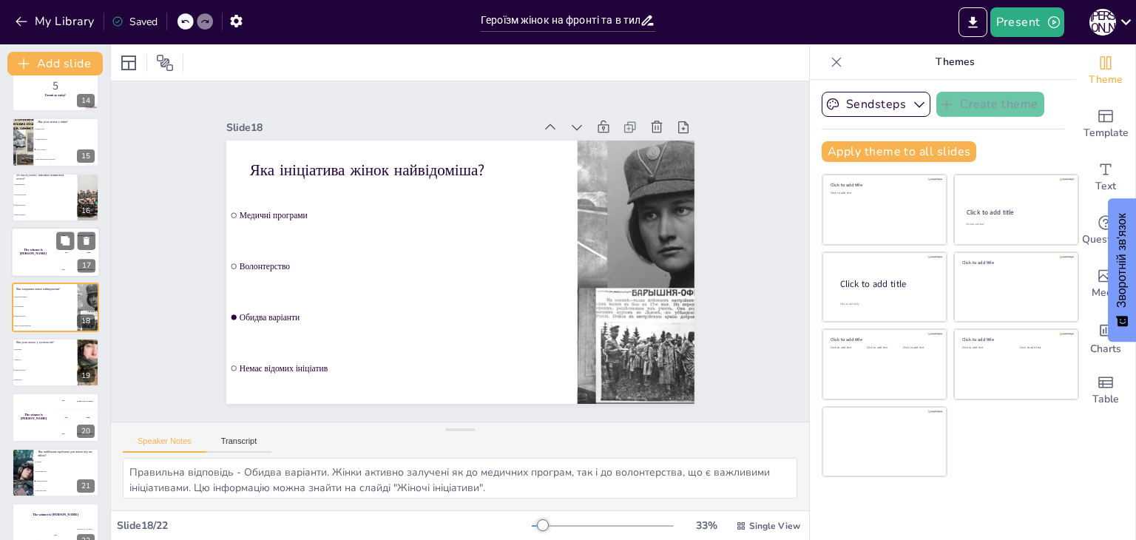
click at [50, 359] on span "Лідерство" at bounding box center [45, 359] width 62 height 1
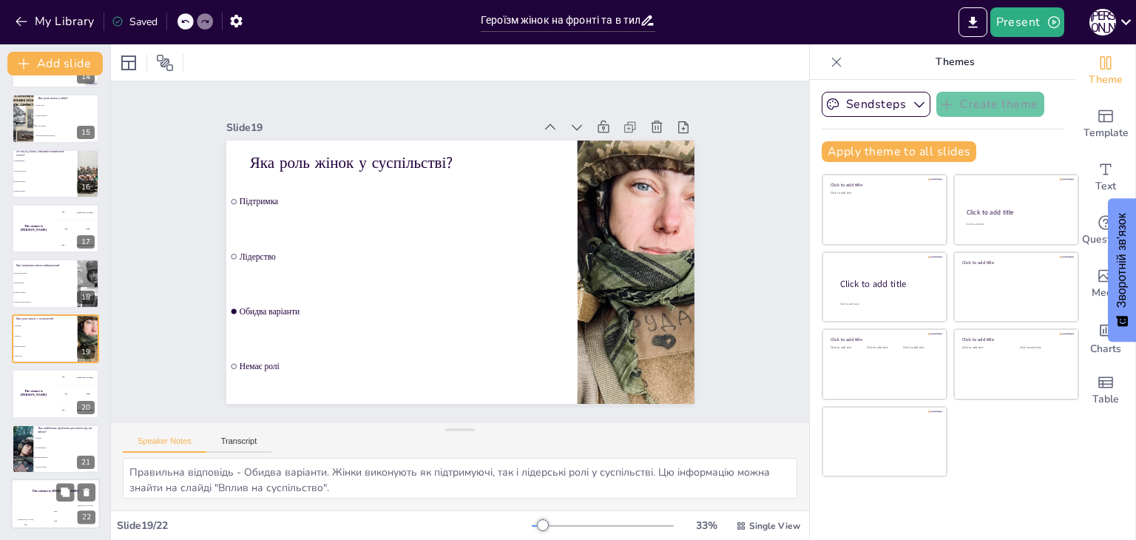
click at [50, 495] on div "The winner is [PERSON_NAME]" at bounding box center [55, 490] width 89 height 25
